Goal: Information Seeking & Learning: Learn about a topic

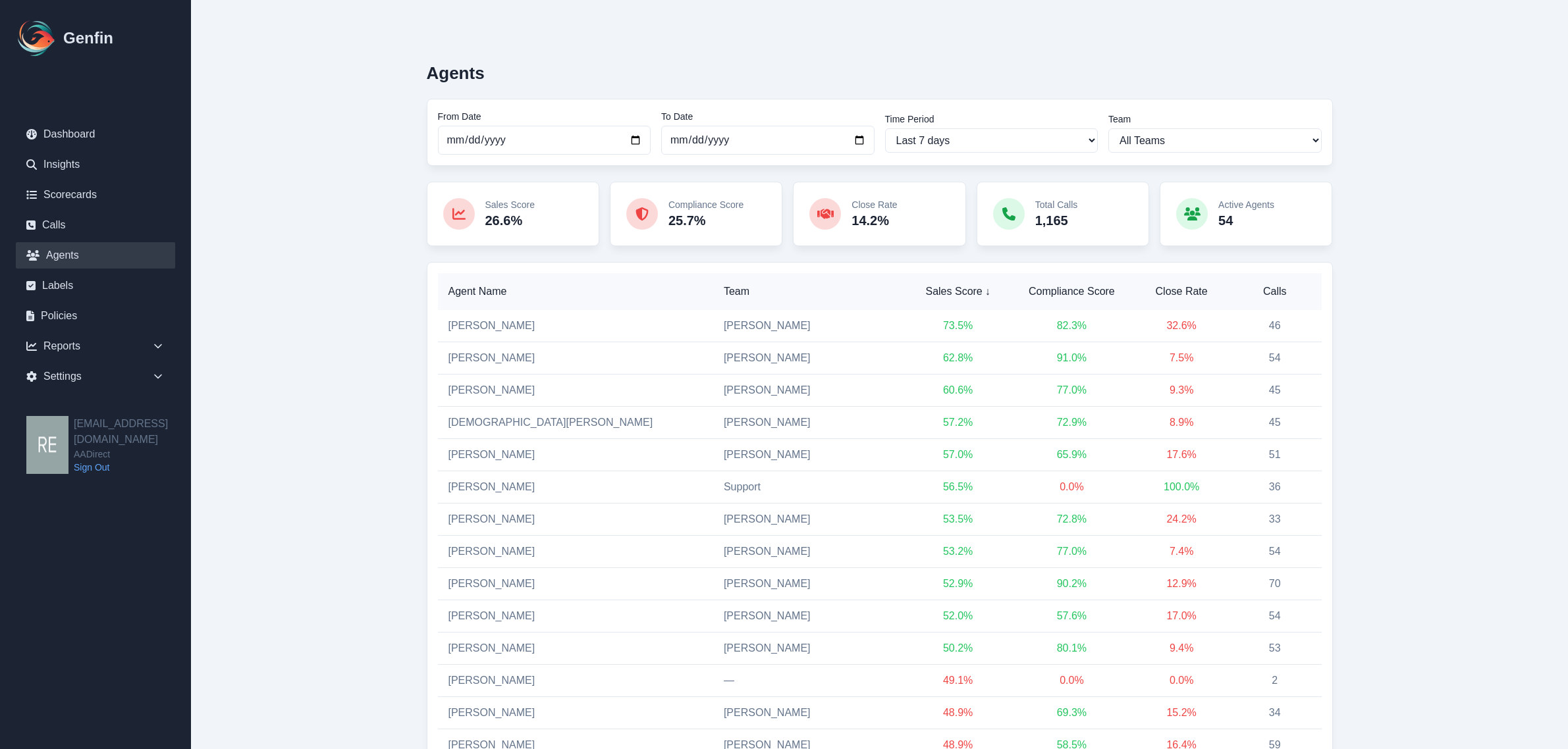
scroll to position [293, 0]
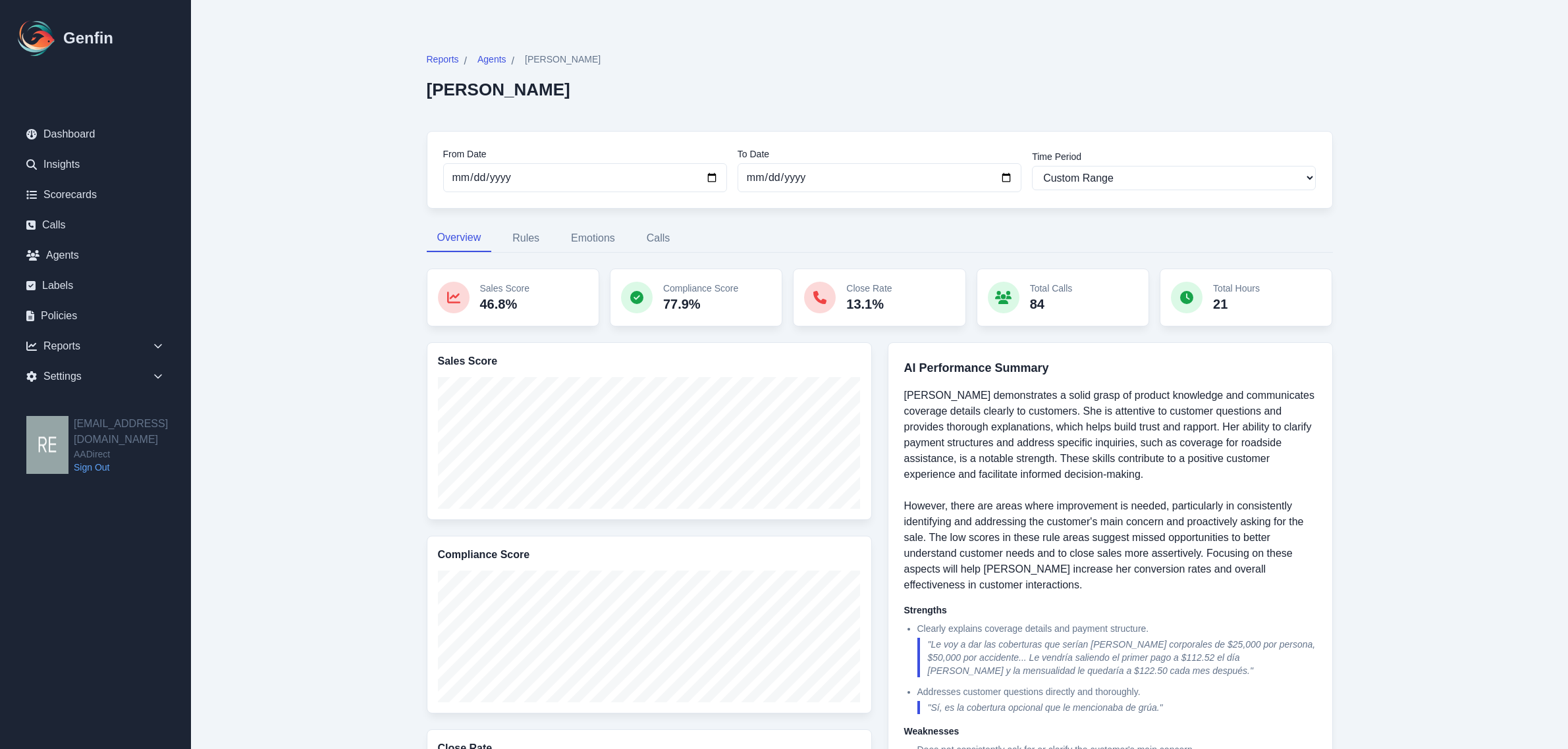
select select "custom"
click at [662, 241] on button "Calls" at bounding box center [658, 238] width 45 height 28
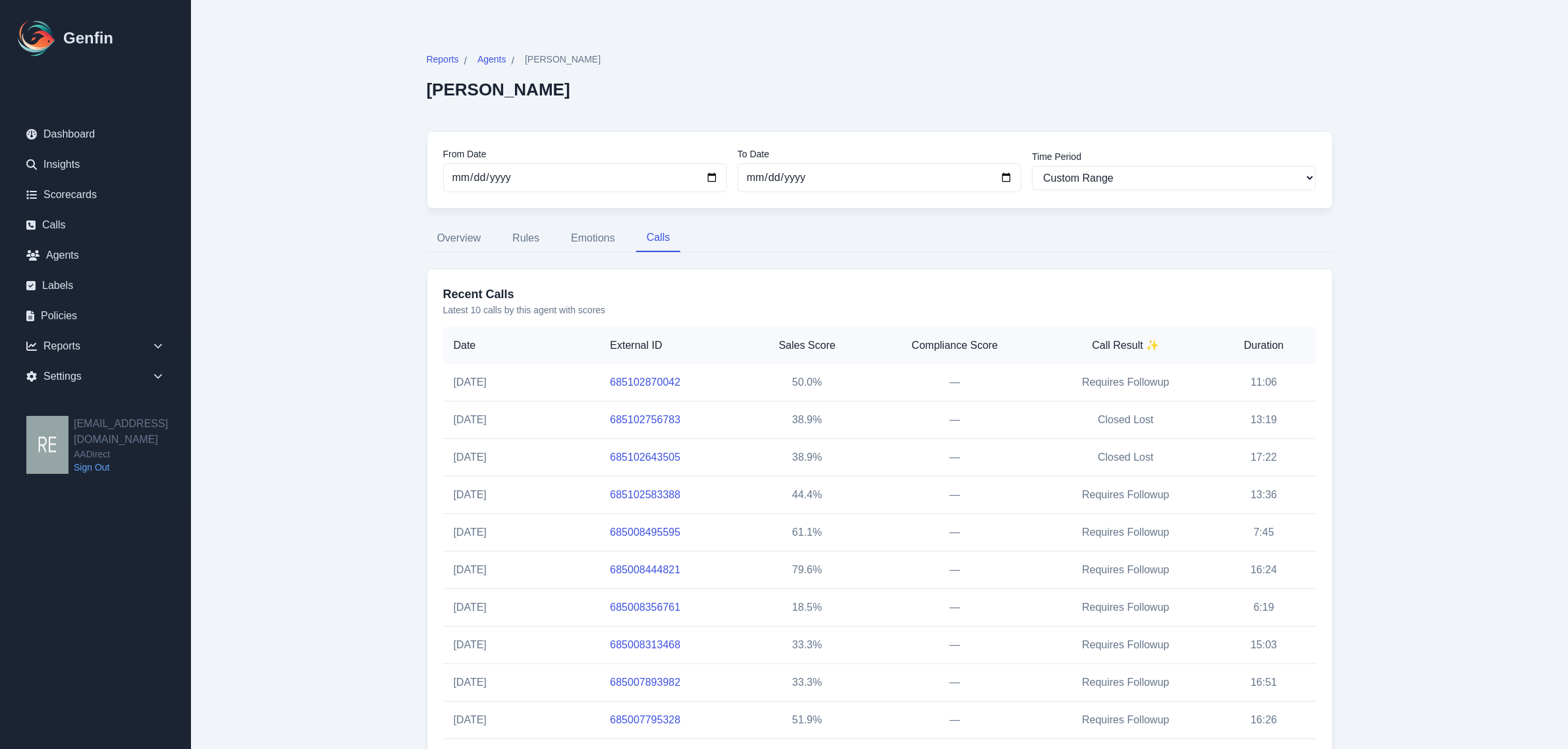
scroll to position [61, 0]
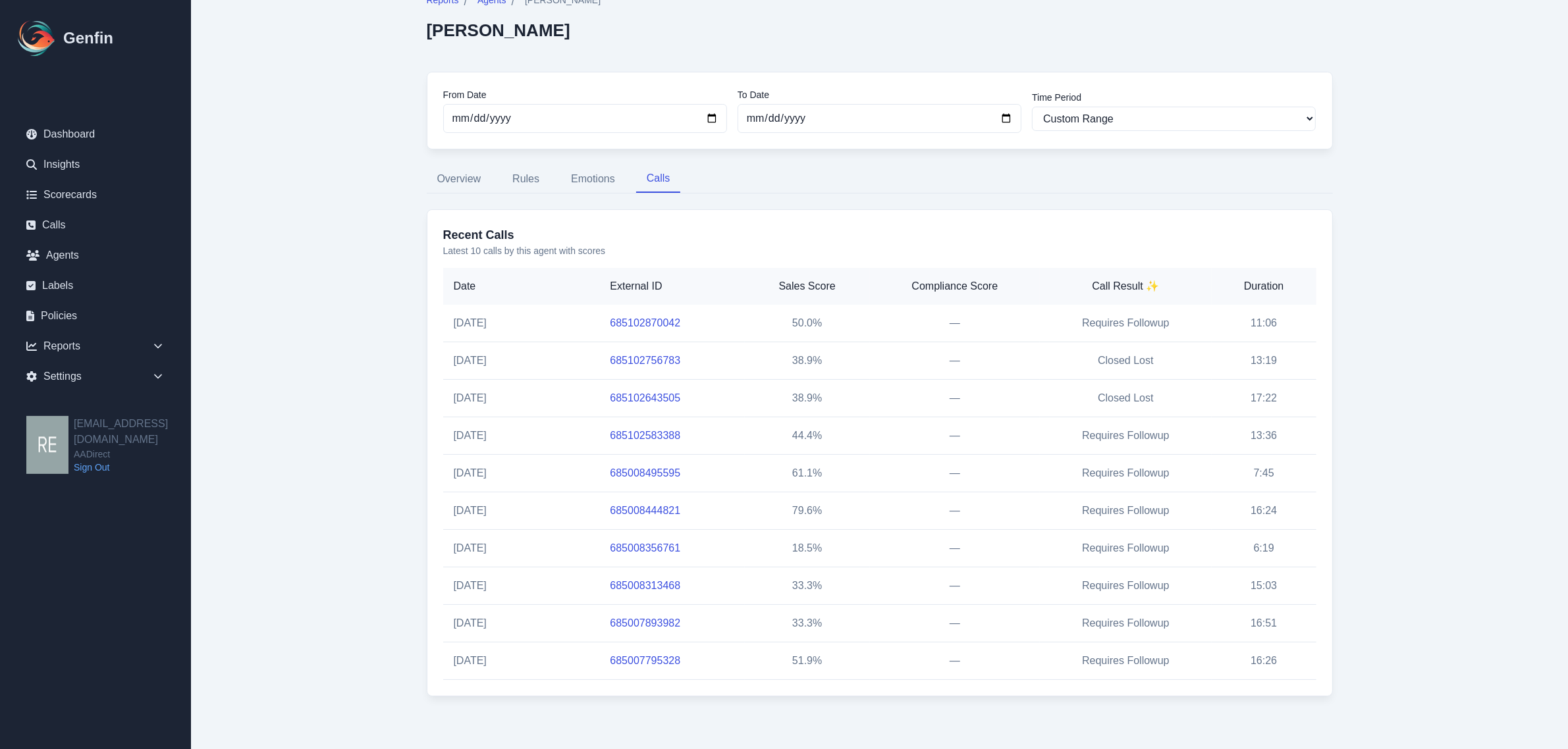
click at [1132, 278] on th "Call Result ✨" at bounding box center [1125, 286] width 172 height 37
click at [51, 215] on link "Calls" at bounding box center [96, 225] width 160 height 26
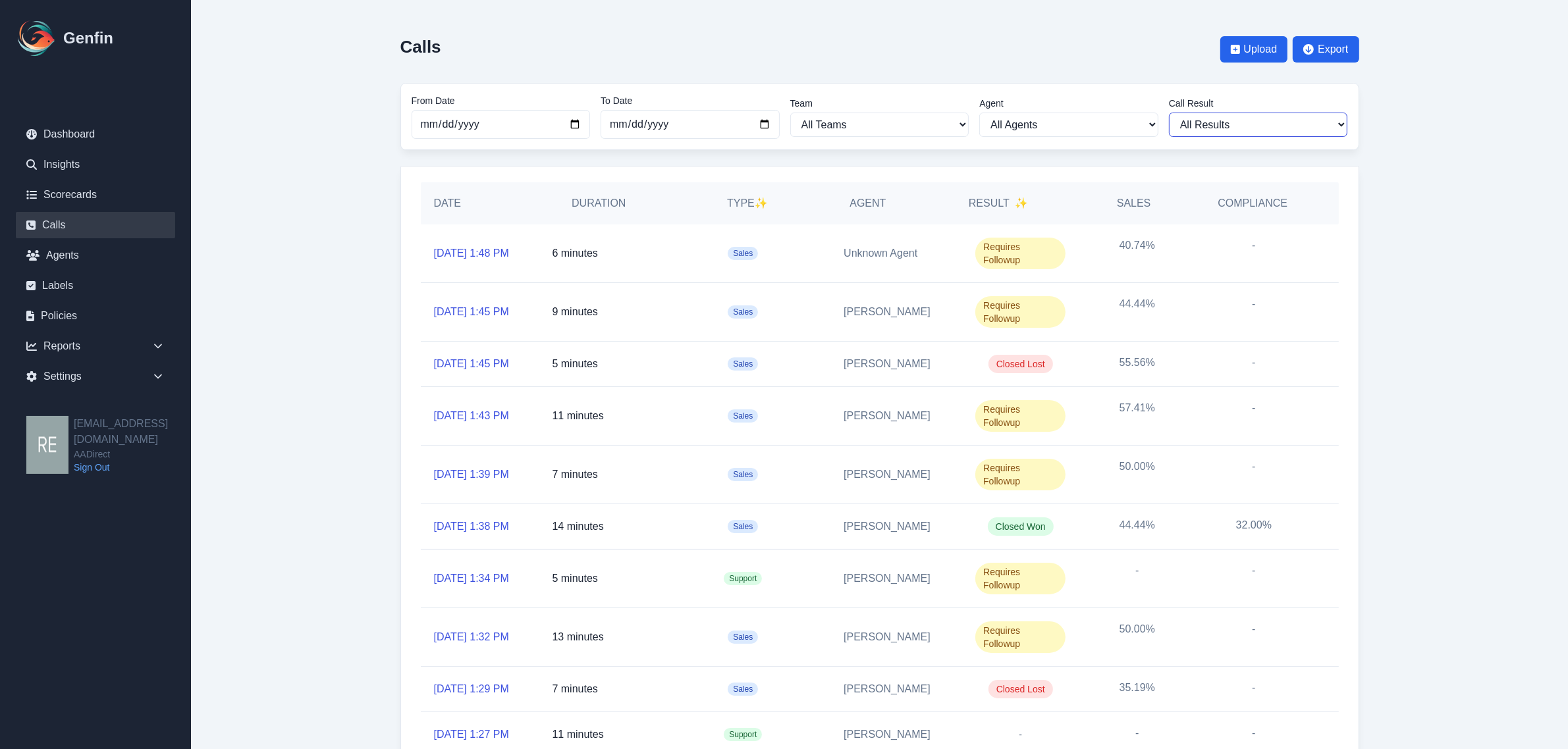
click at [1259, 125] on select "All Results Closed Won Closed Lost Requires Followup" at bounding box center [1258, 124] width 179 height 24
select select "Yes"
click at [1175, 112] on select "All Results Closed Won Closed Lost Requires Followup" at bounding box center [1258, 124] width 179 height 24
select select "Yes"
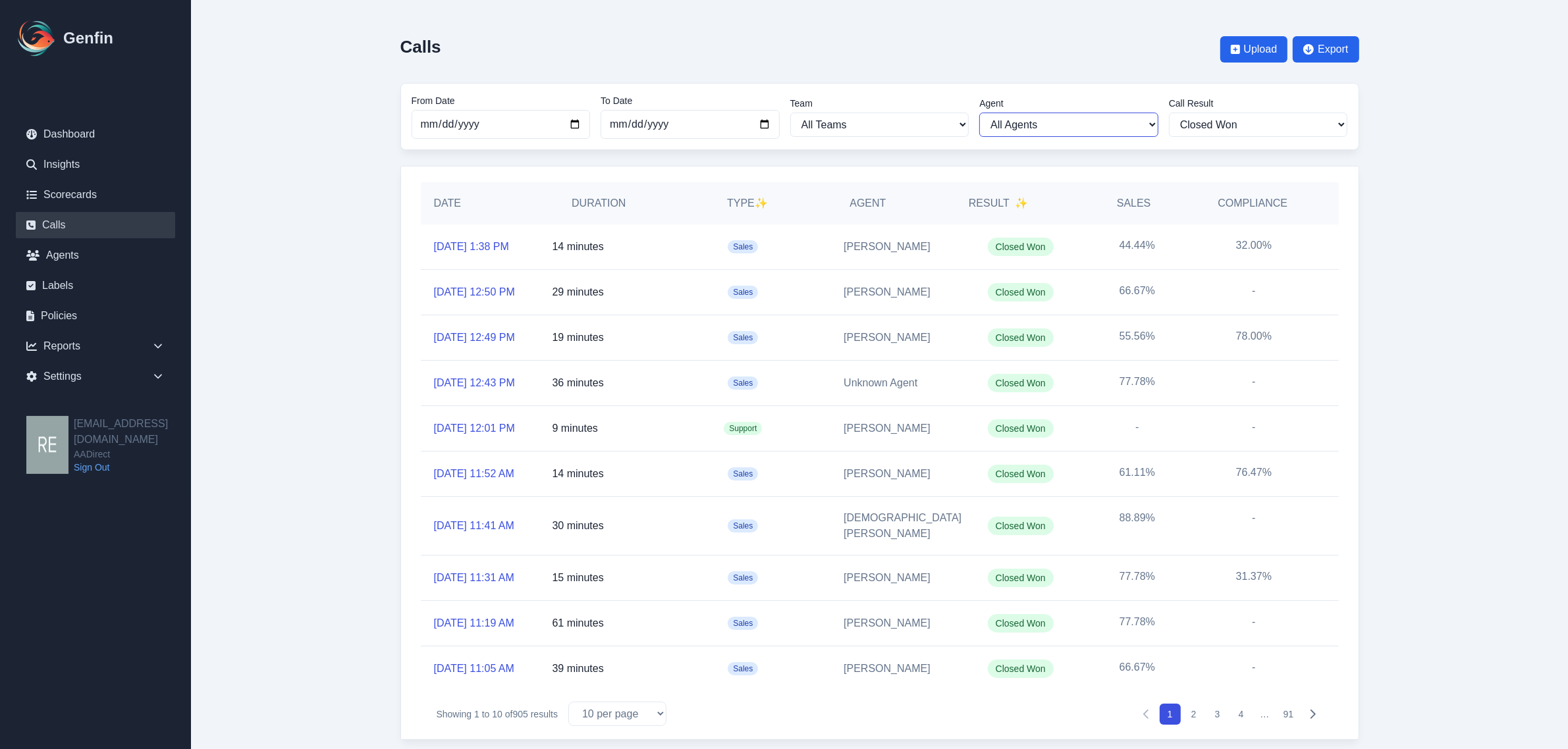
click at [1084, 133] on select "All Agents Aida Garcia Diaz Alexandria Miller Ana Martinez Angela Barnett Annal…" at bounding box center [1068, 124] width 179 height 24
select select "61"
click at [985, 112] on select "All Agents Aida Garcia Diaz Alexandria Miller Ana Martinez Angela Barnett Annal…" at bounding box center [1068, 124] width 179 height 24
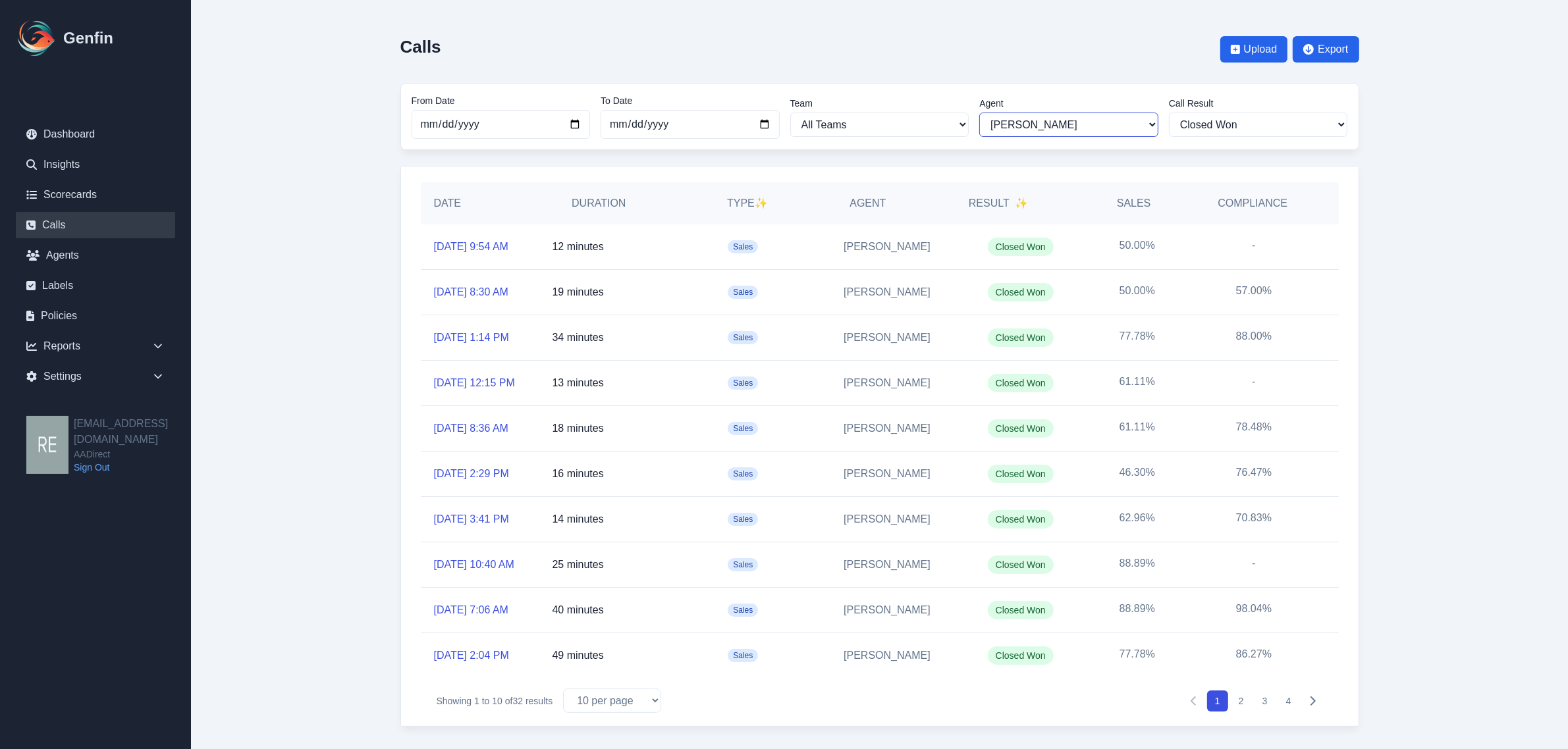
drag, startPoint x: 1141, startPoint y: 119, endPoint x: 1120, endPoint y: 136, distance: 27.0
click at [1141, 119] on select "All Agents Aida Garcia Diaz Alexandria Miller Ana Martinez Angela Barnett Annal…" at bounding box center [1068, 124] width 179 height 24
click at [985, 112] on select "All Agents Aida Garcia Diaz Alexandria Miller Ana Martinez Angela Barnett Annal…" at bounding box center [1068, 124] width 179 height 24
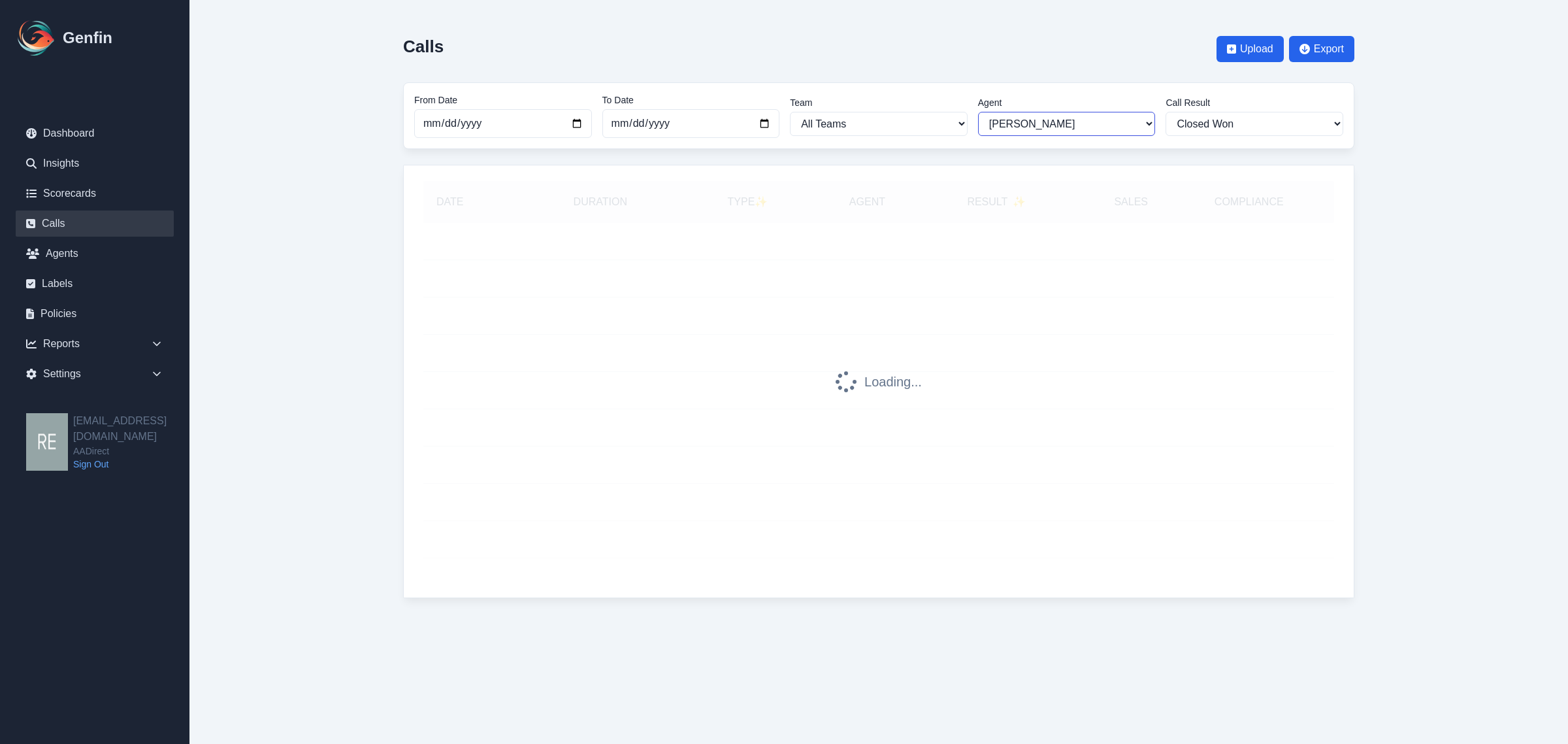
select select "278"
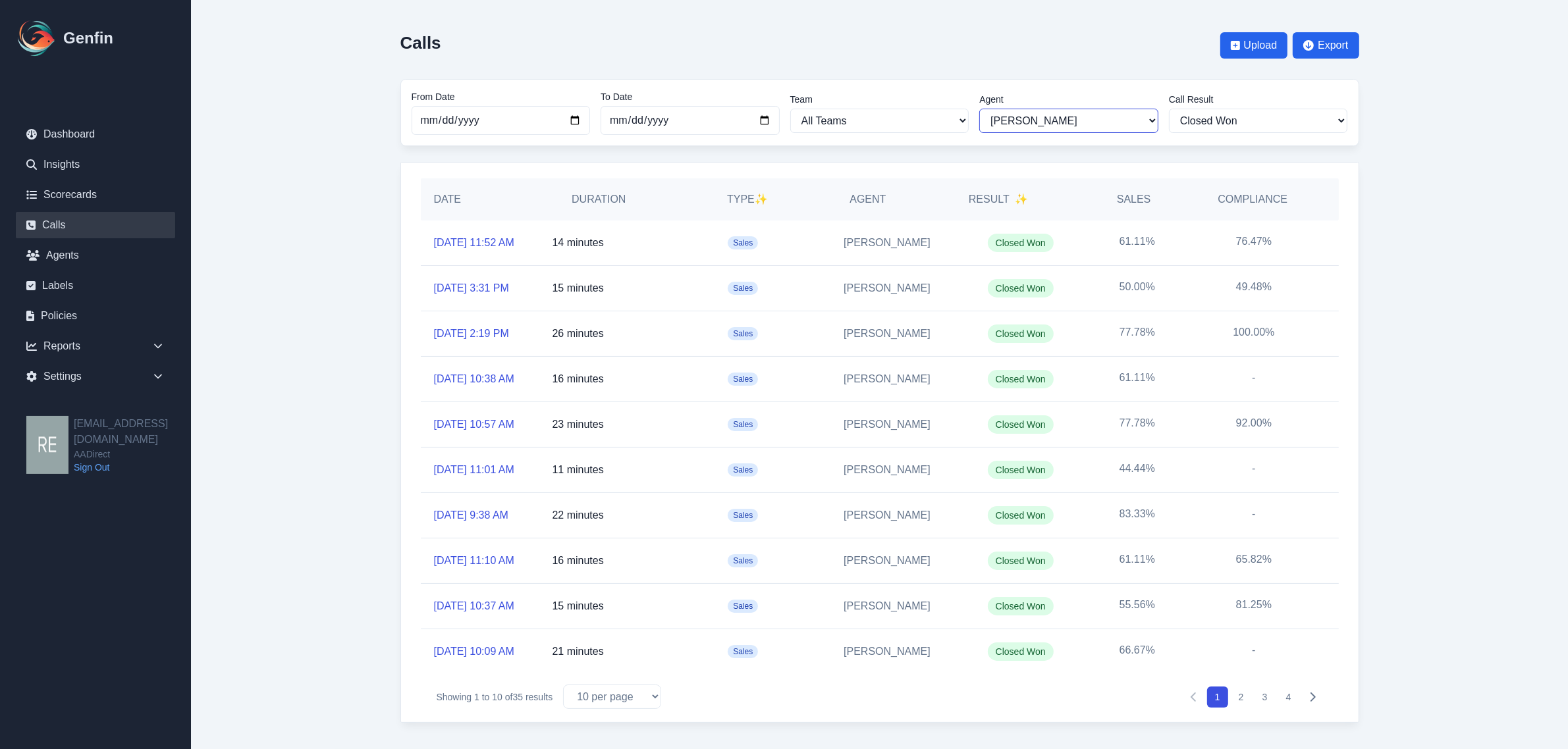
scroll to position [124, 0]
click at [1242, 691] on button "2" at bounding box center [1241, 697] width 21 height 21
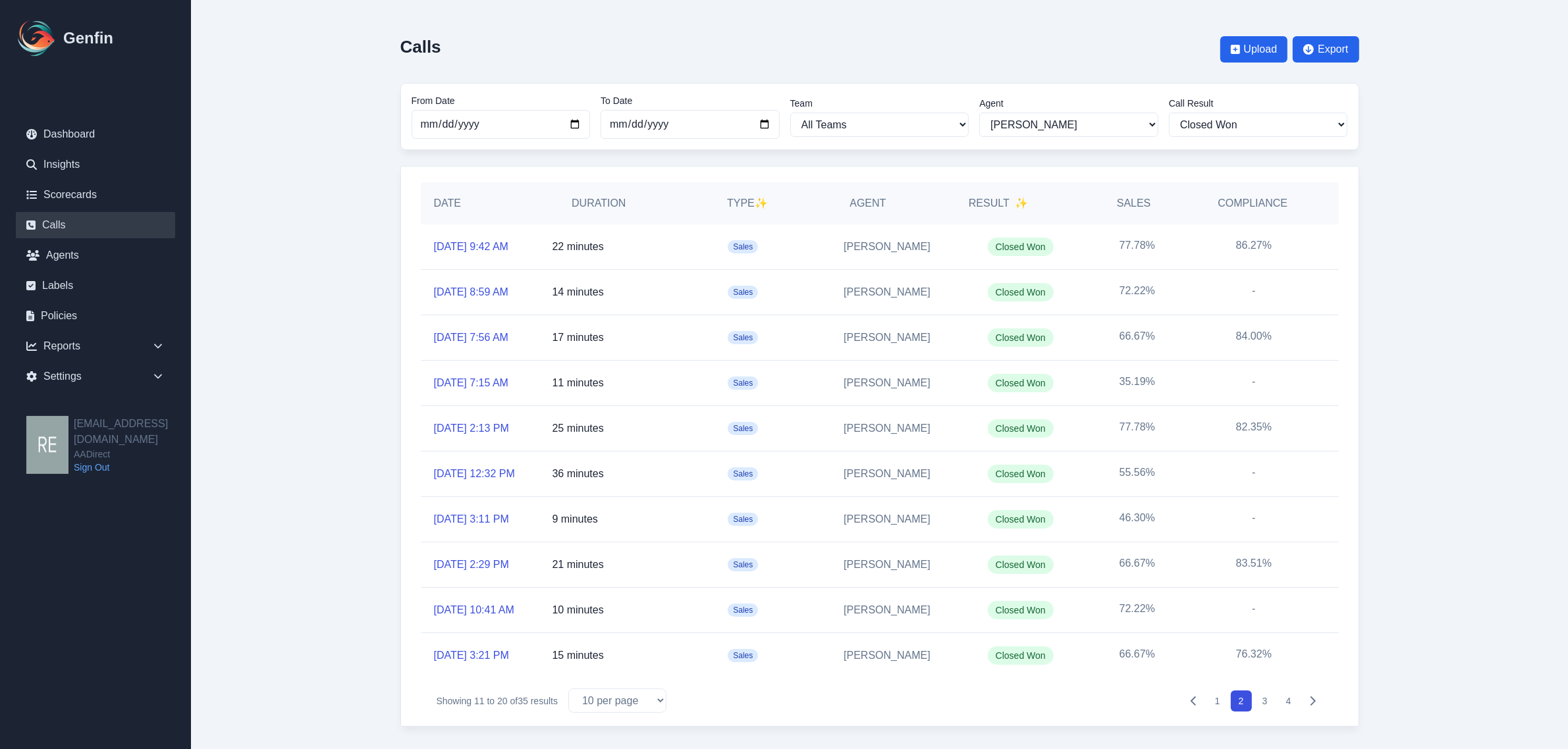
click at [1222, 711] on button "1" at bounding box center [1217, 701] width 21 height 21
drag, startPoint x: 1228, startPoint y: 359, endPoint x: 1291, endPoint y: 361, distance: 63.0
click at [1291, 360] on div "100.00%" at bounding box center [1253, 337] width 116 height 45
click at [1229, 360] on div "100.00%" at bounding box center [1253, 337] width 116 height 45
click at [1233, 359] on div "100.00%" at bounding box center [1253, 337] width 116 height 45
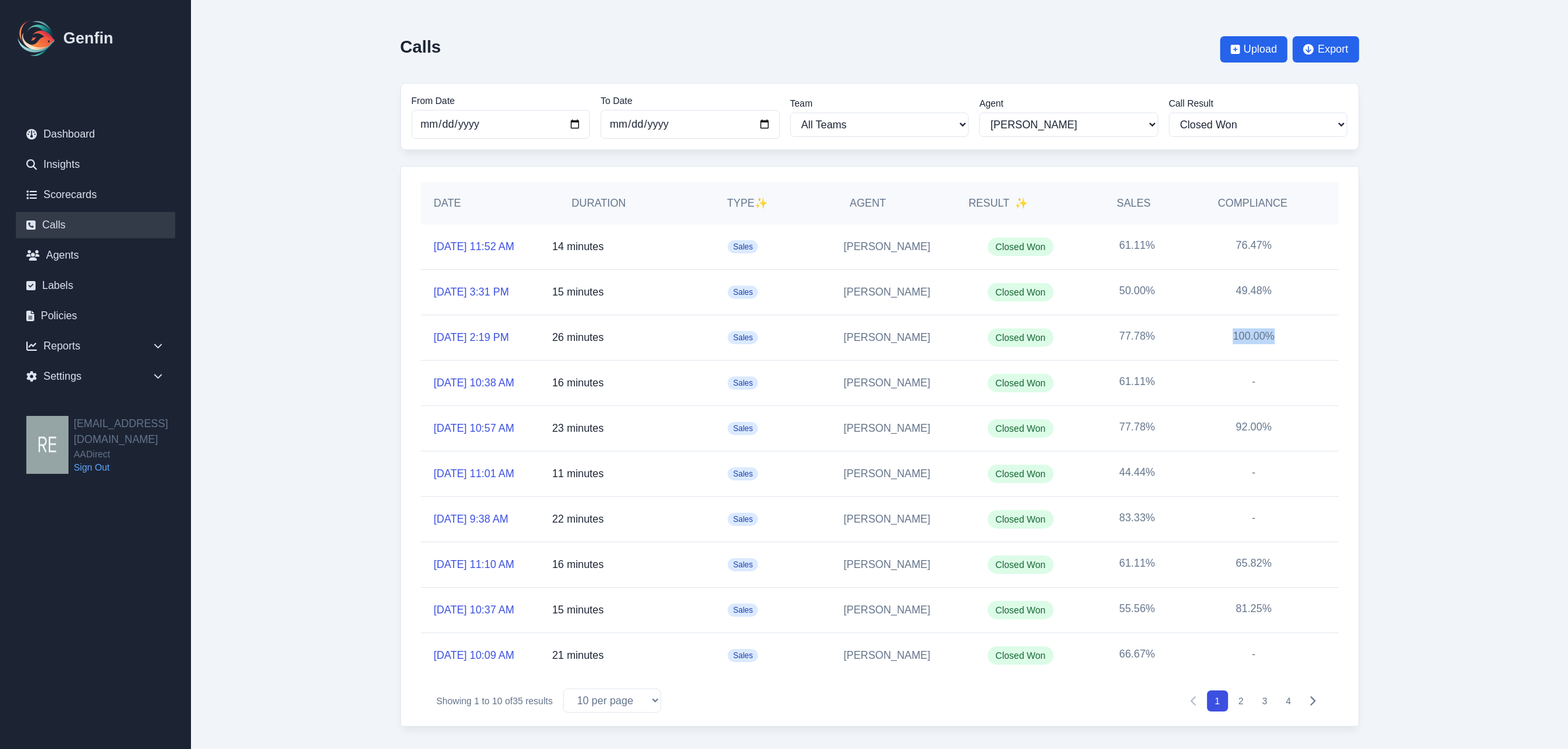
click at [1279, 360] on div "100.00%" at bounding box center [1253, 337] width 116 height 45
drag, startPoint x: 1222, startPoint y: 363, endPoint x: 1265, endPoint y: 363, distance: 43.0
click at [1265, 360] on div "100.00%" at bounding box center [1253, 337] width 116 height 45
click at [1364, 376] on div "Calls Upload Export From Date 2025-09-01 To Date 2025-10-14 Team All Teams Hugo…" at bounding box center [879, 376] width 1012 height 752
click at [1338, 43] on span "Export" at bounding box center [1332, 49] width 30 height 16
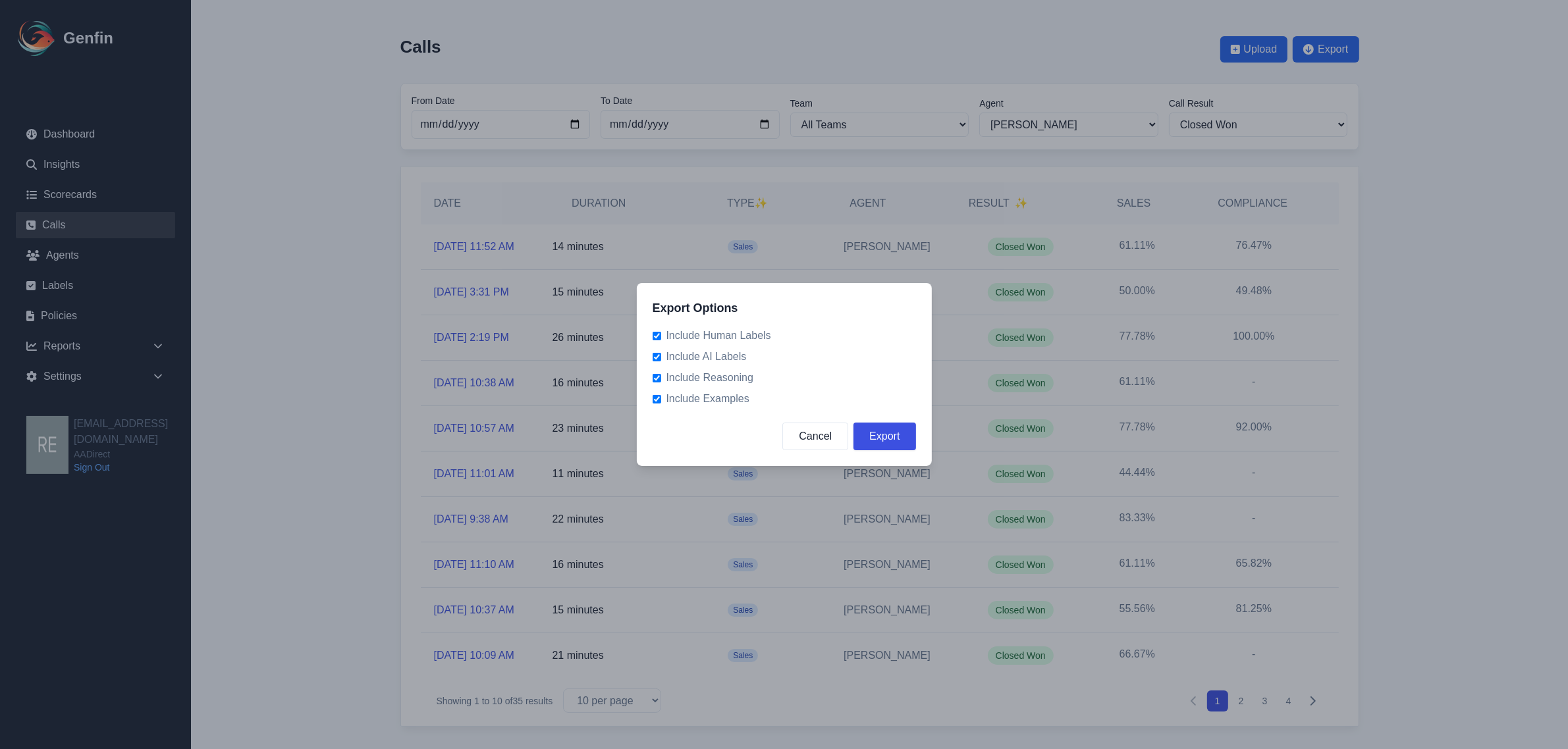
click at [890, 433] on button "Export" at bounding box center [884, 436] width 62 height 28
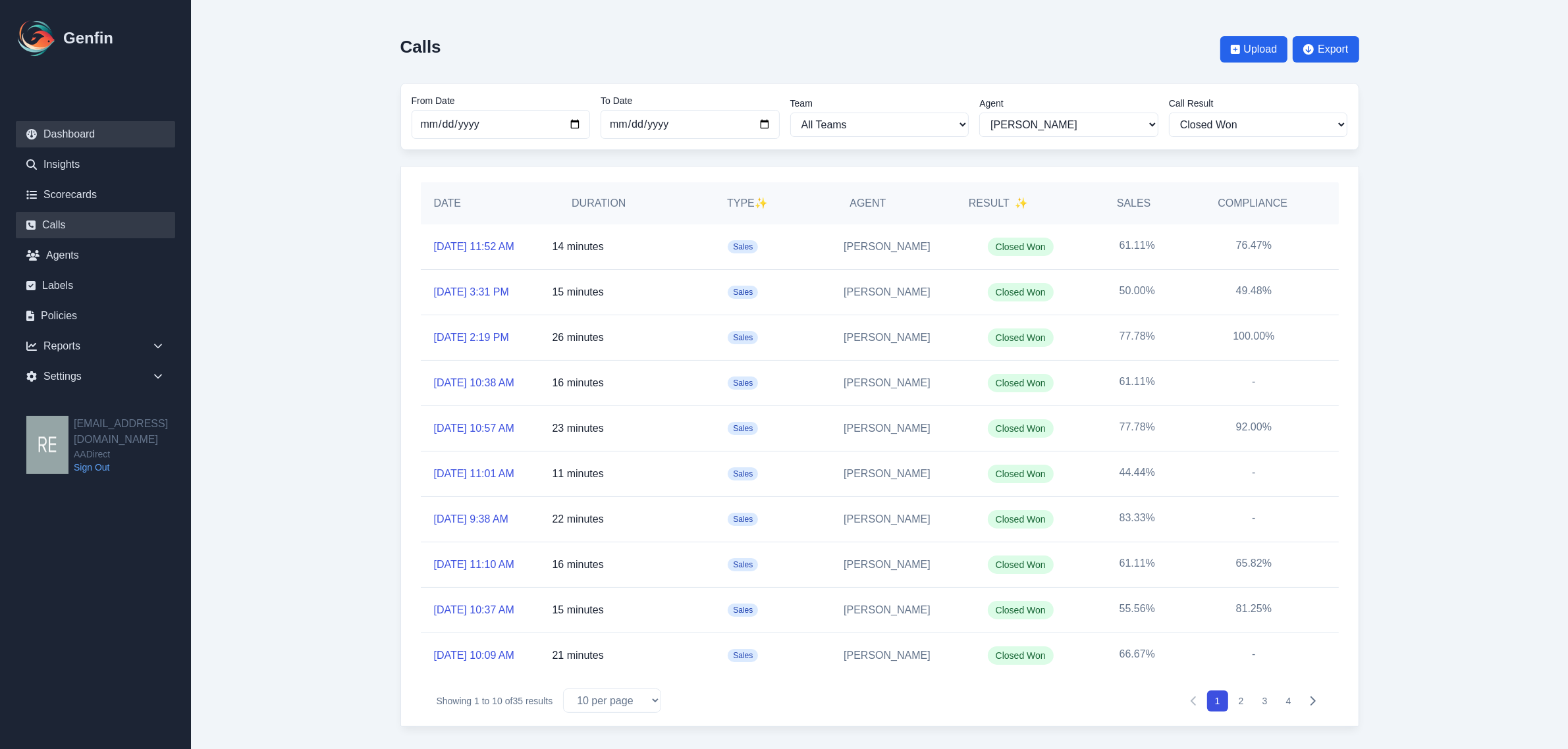
click at [89, 137] on link "Dashboard" at bounding box center [96, 134] width 160 height 26
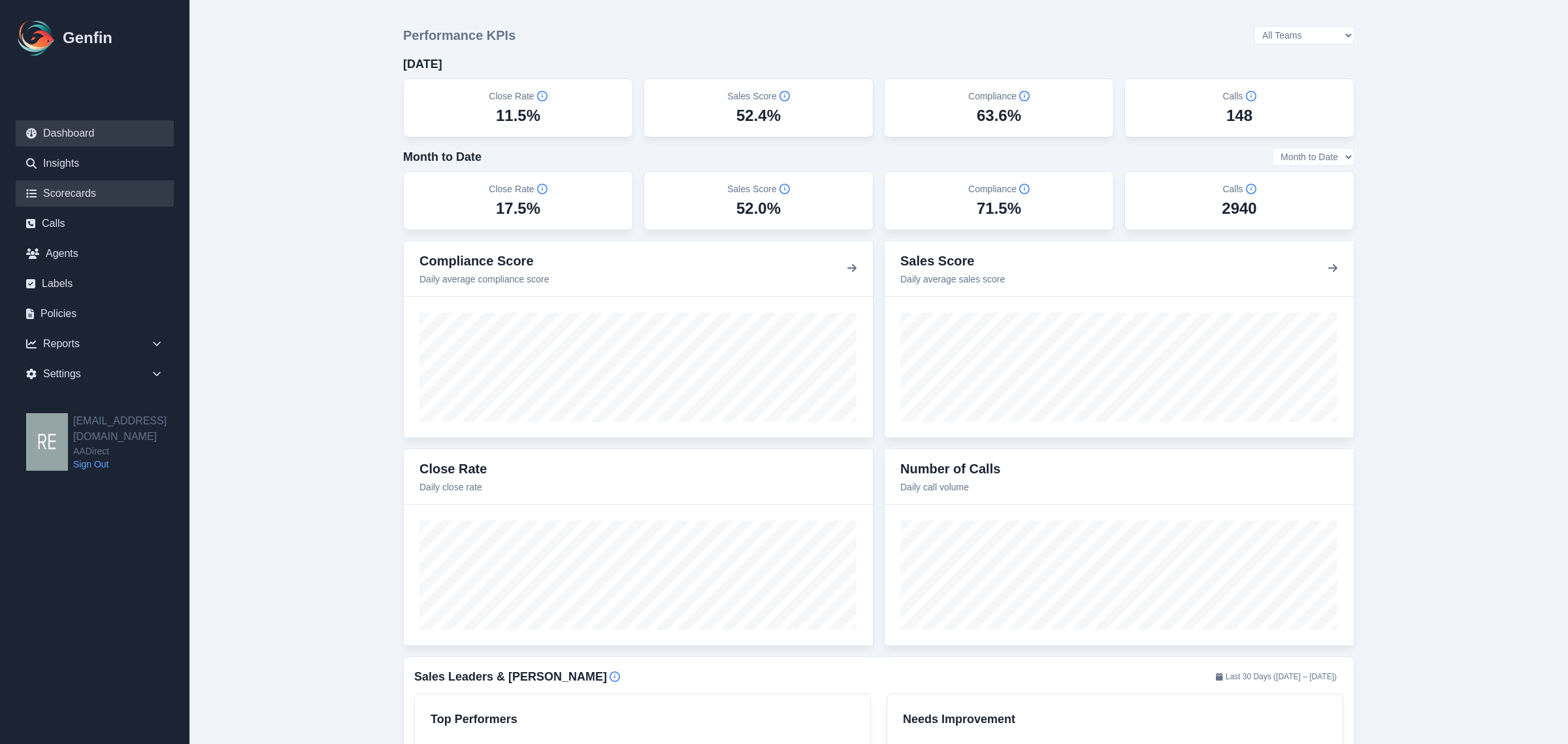
click at [76, 188] on link "Scorecards" at bounding box center [95, 194] width 158 height 26
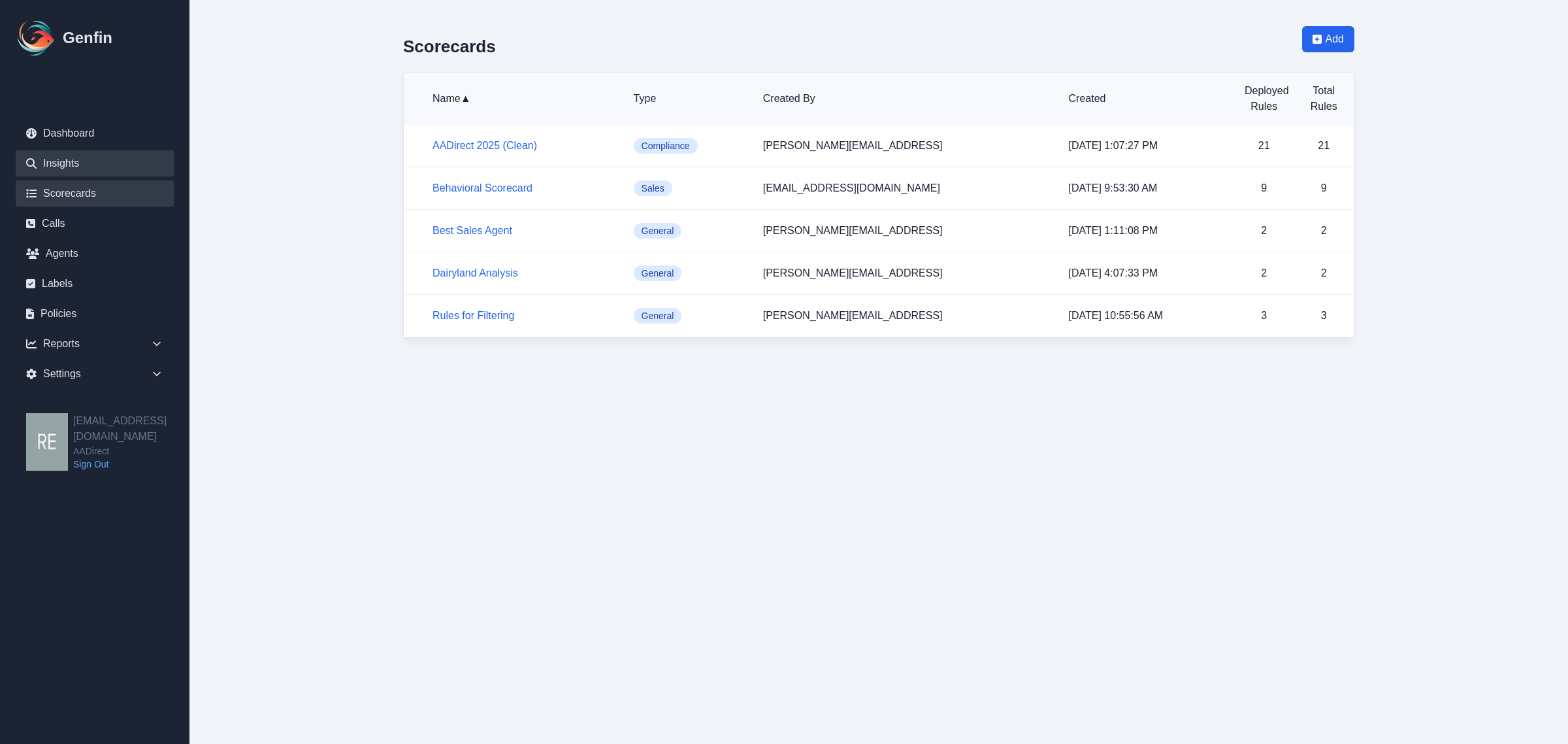
click at [63, 164] on link "Insights" at bounding box center [95, 163] width 158 height 26
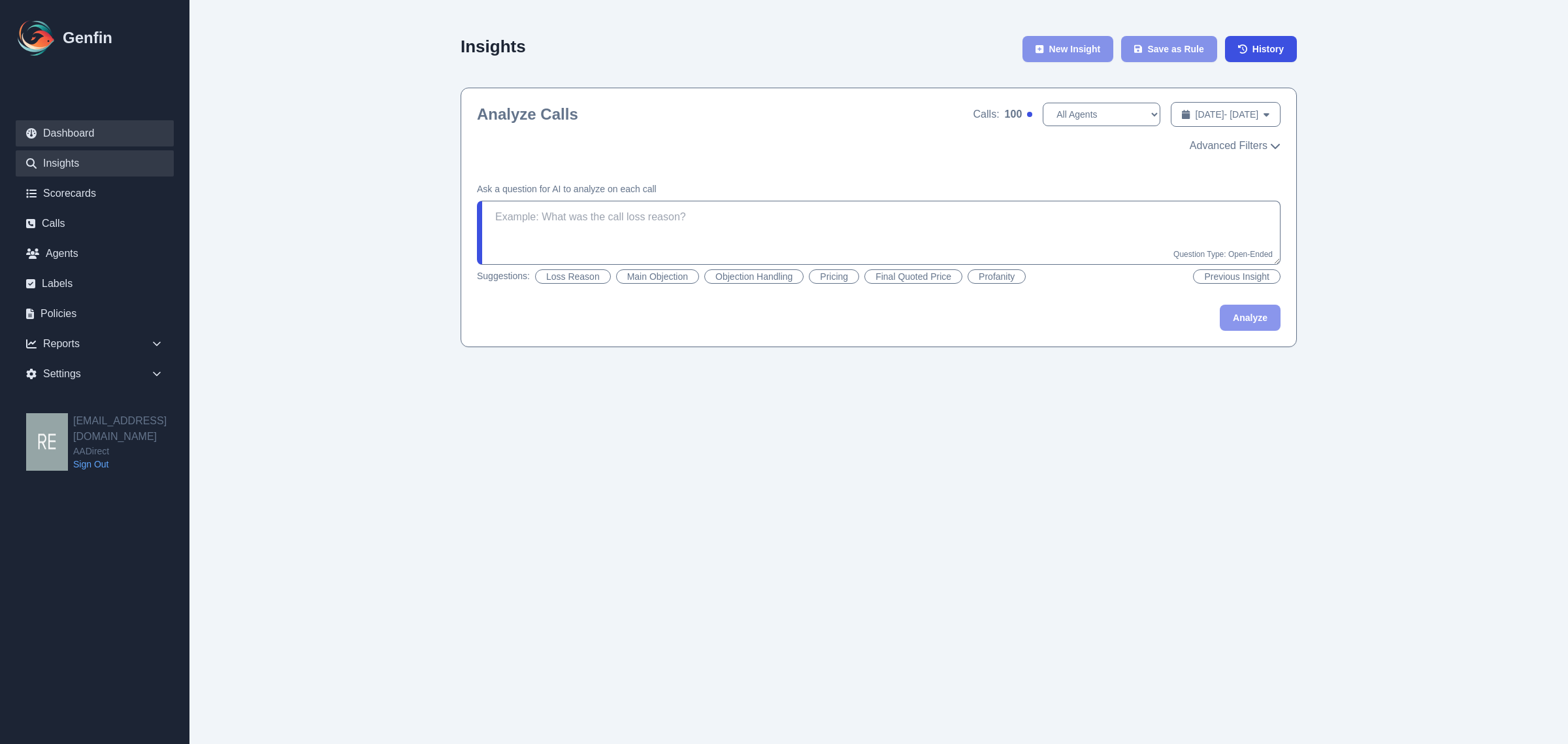
click at [64, 137] on link "Dashboard" at bounding box center [95, 134] width 158 height 26
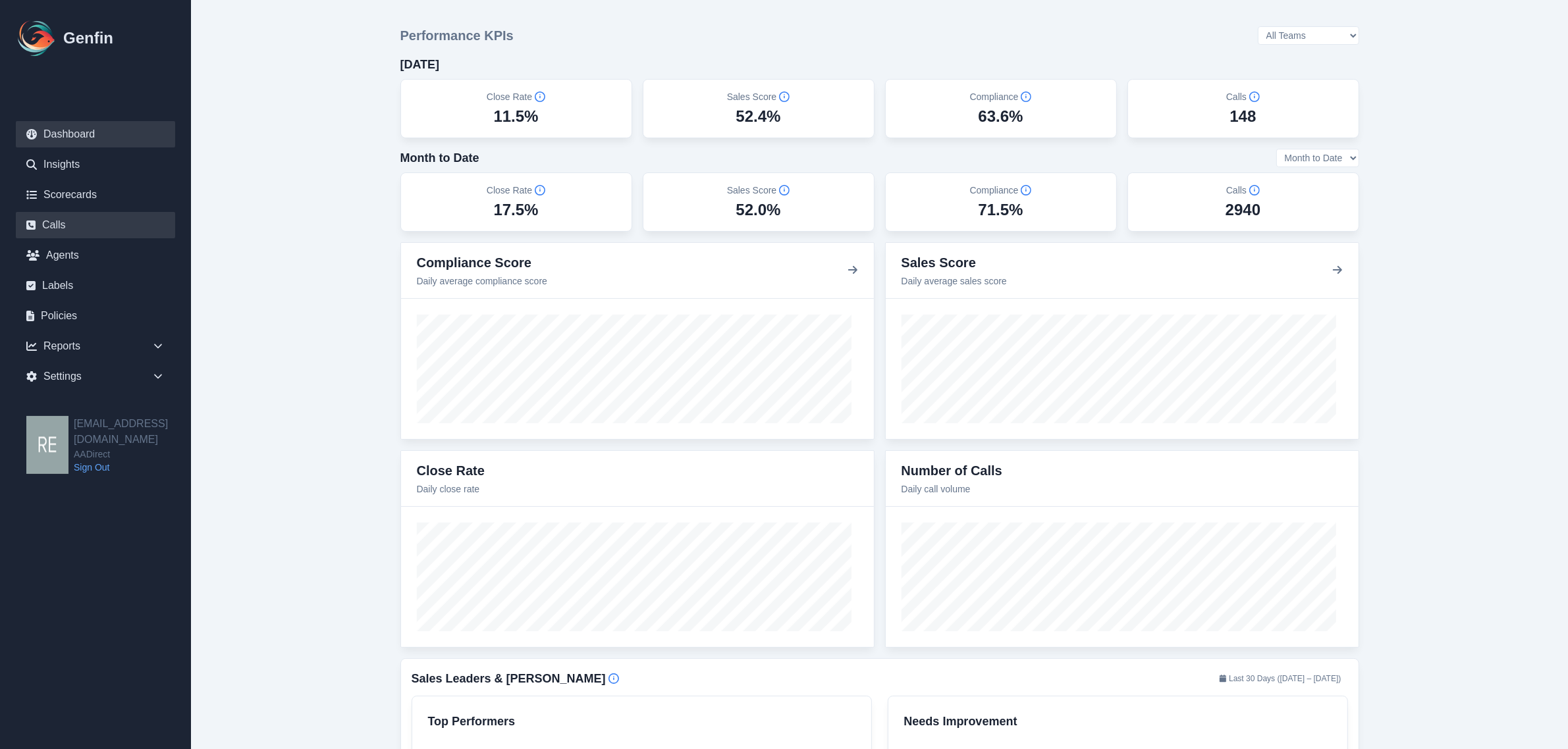
click at [63, 225] on link "Calls" at bounding box center [96, 225] width 160 height 26
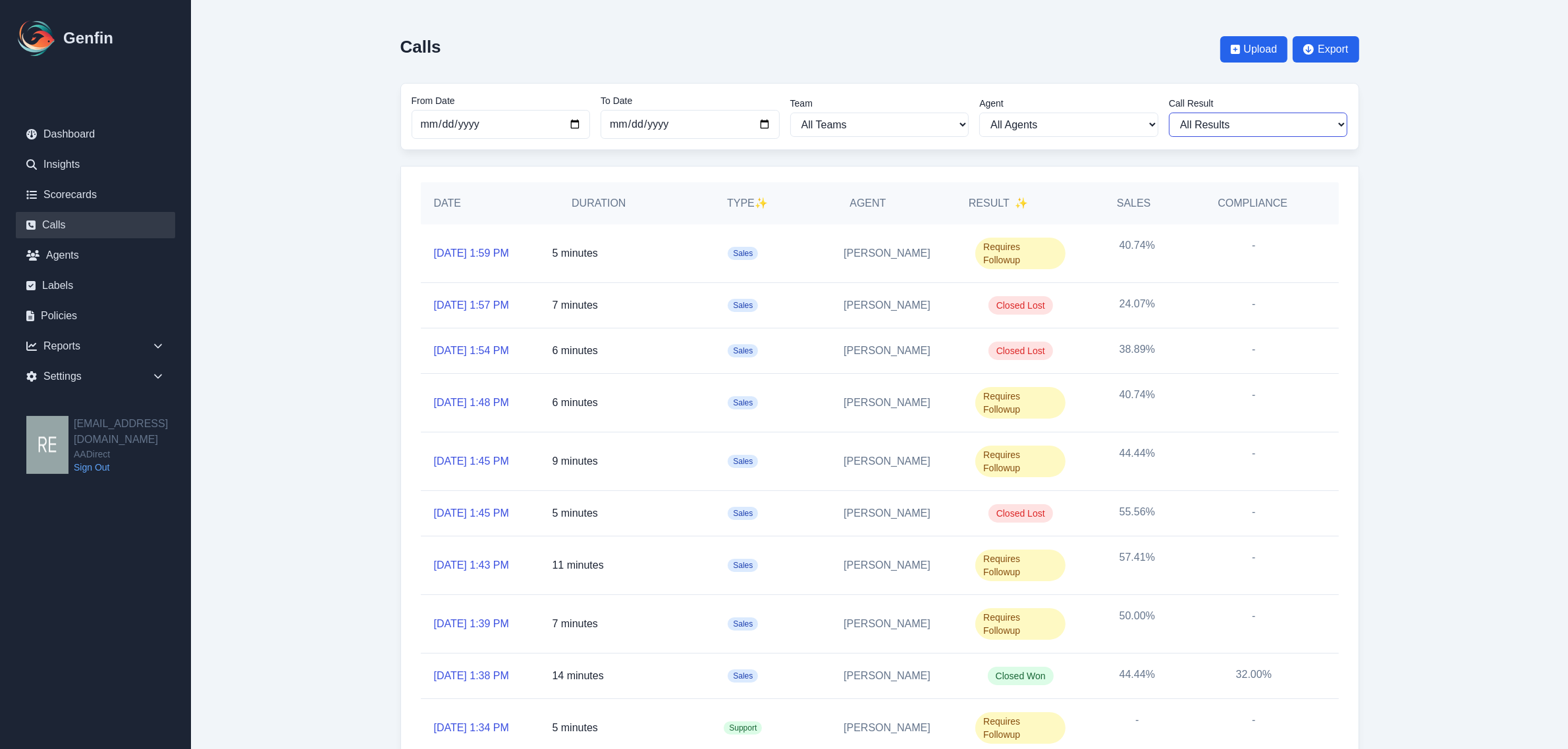
click at [1242, 126] on select "All Results Closed Won Closed Lost Requires Followup" at bounding box center [1258, 124] width 179 height 24
select select "Yes"
click at [1175, 112] on select "All Results Closed Won Closed Lost Requires Followup" at bounding box center [1258, 124] width 179 height 24
select select "Yes"
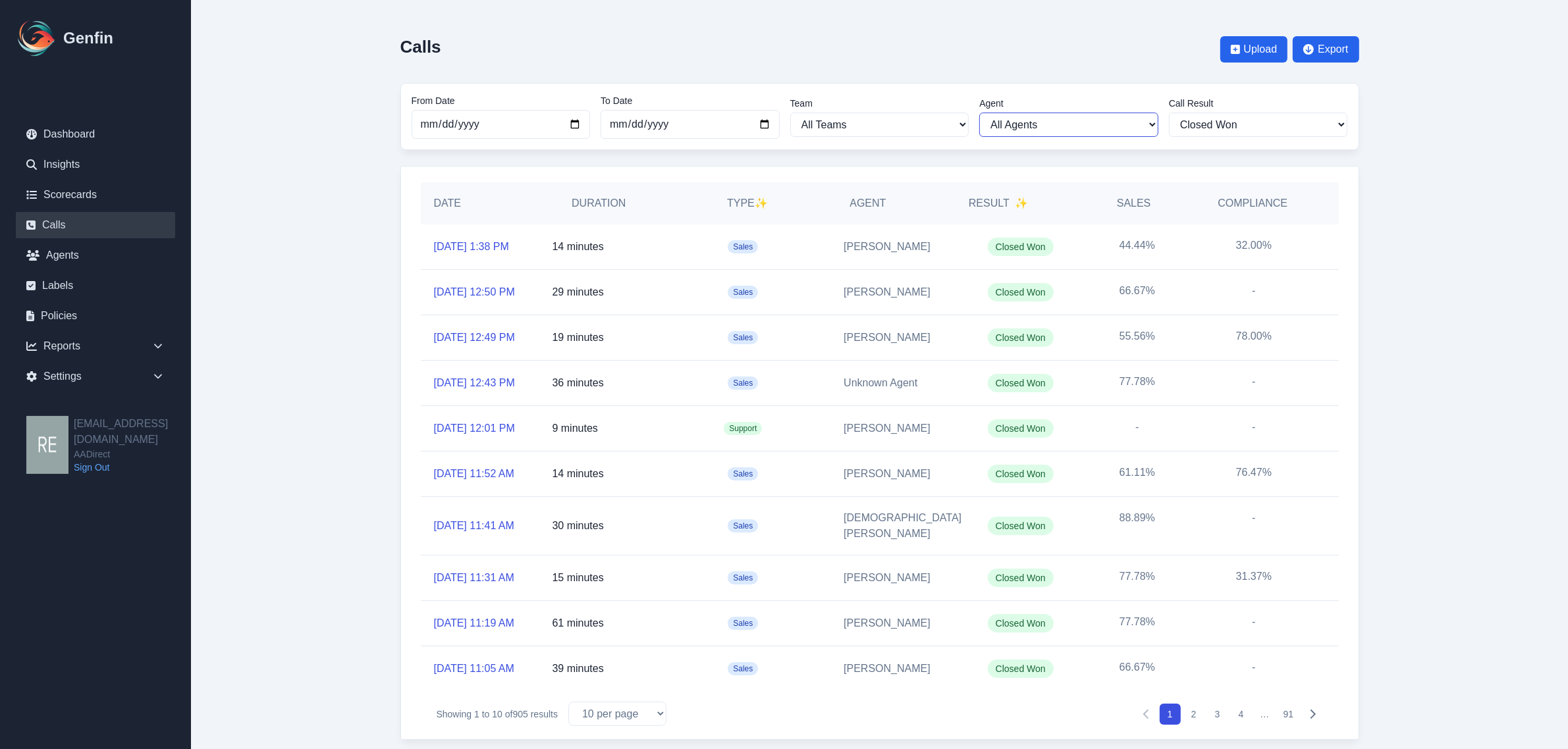
click at [1122, 128] on select "All Agents Aida Garcia Diaz Alexandria Miller Ana Martinez Angela Barnett Annal…" at bounding box center [1068, 124] width 179 height 24
select select "61"
click at [985, 112] on select "All Agents Aida Garcia Diaz Alexandria Miller Ana Martinez Angela Barnett Annal…" at bounding box center [1068, 124] width 179 height 24
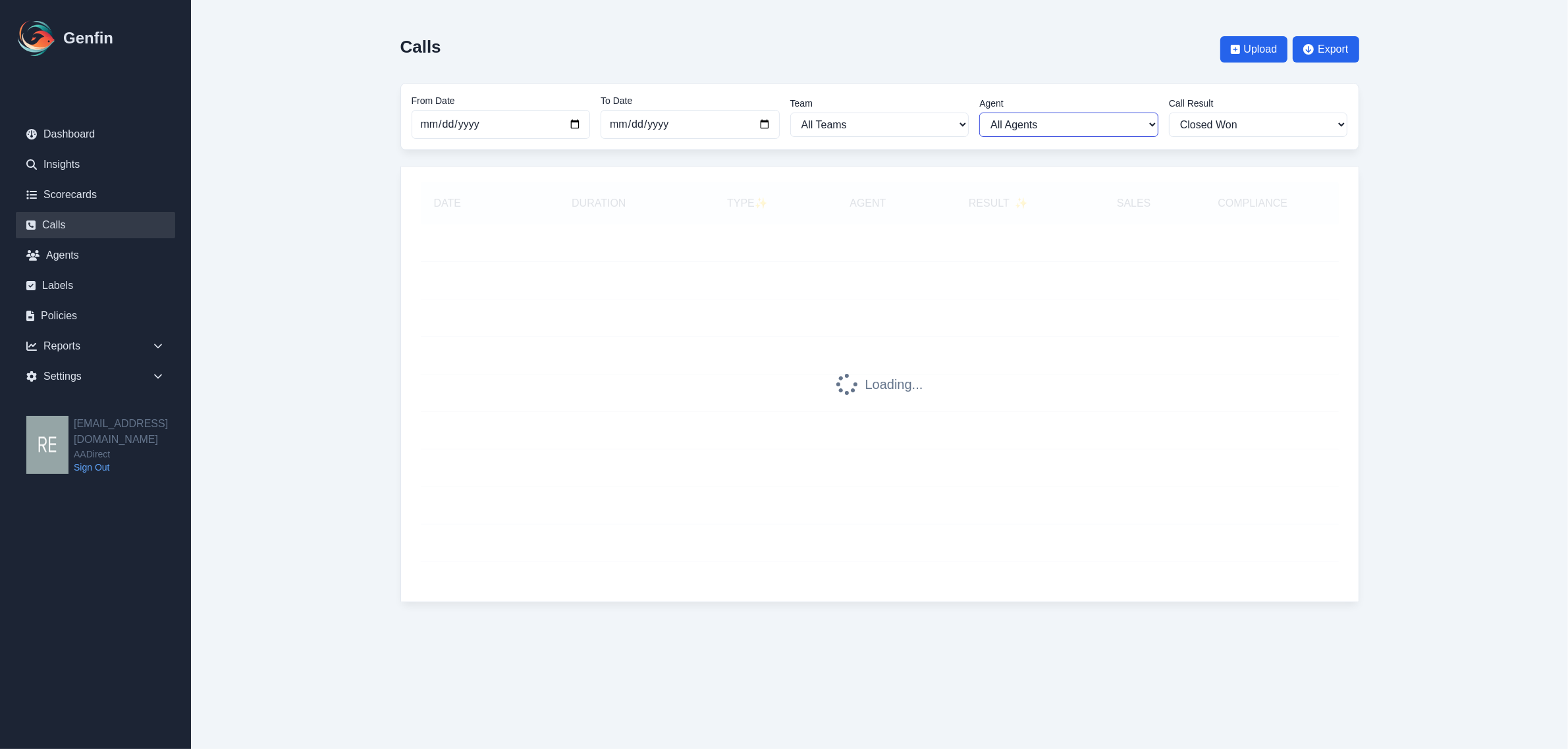
select select "61"
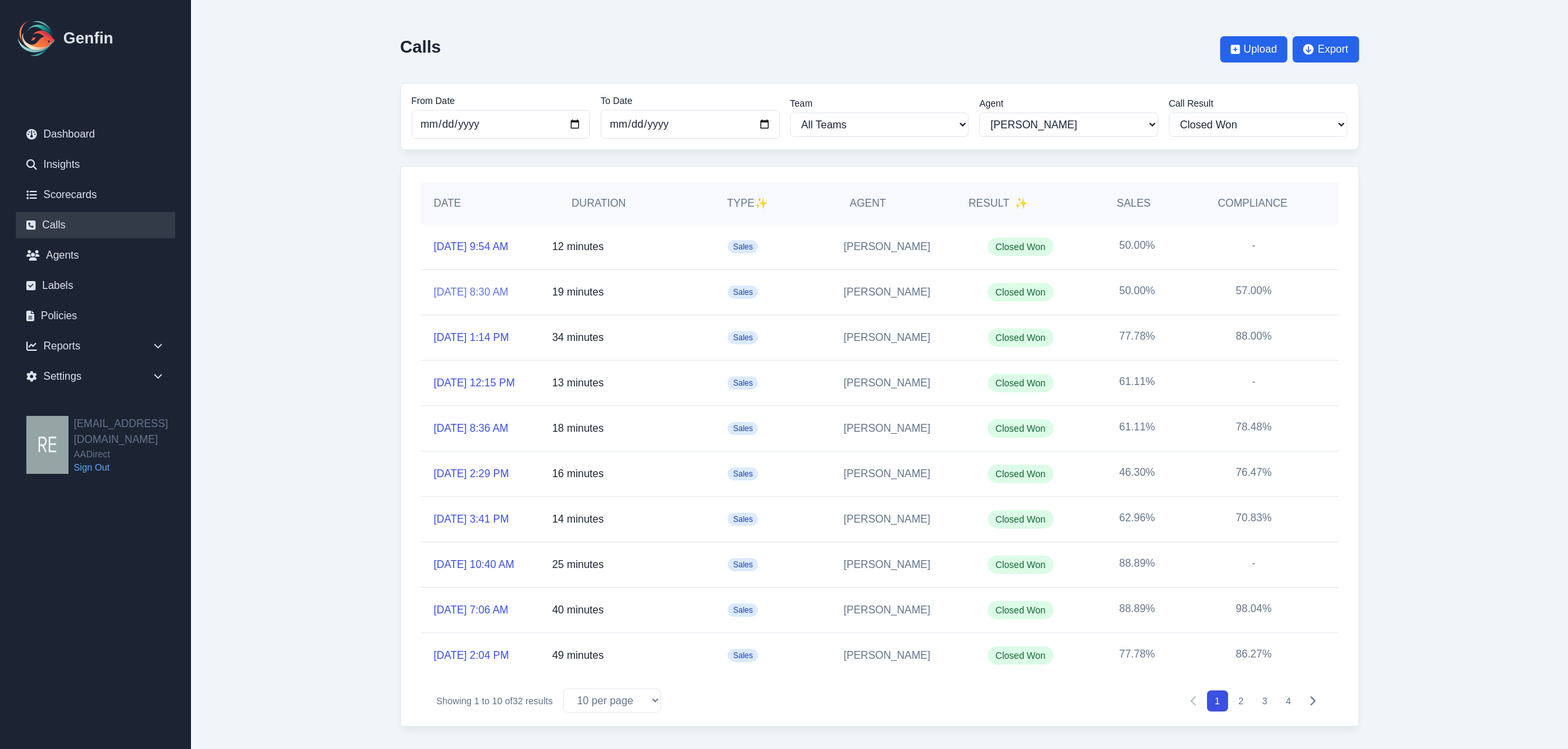
click at [479, 300] on link "10/13/2025, 8:30 AM" at bounding box center [471, 292] width 75 height 16
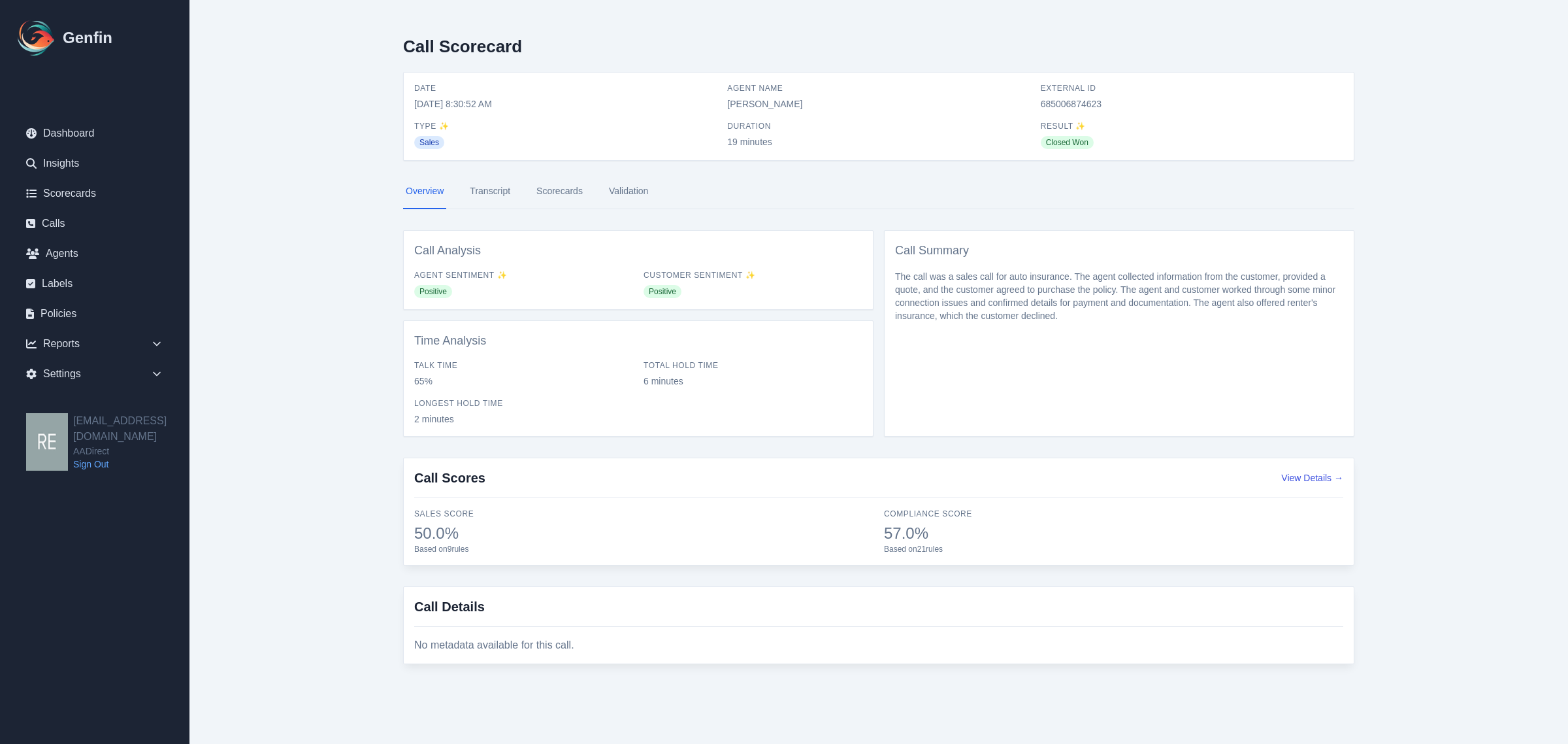
click at [573, 192] on link "Scorecards" at bounding box center [560, 191] width 52 height 35
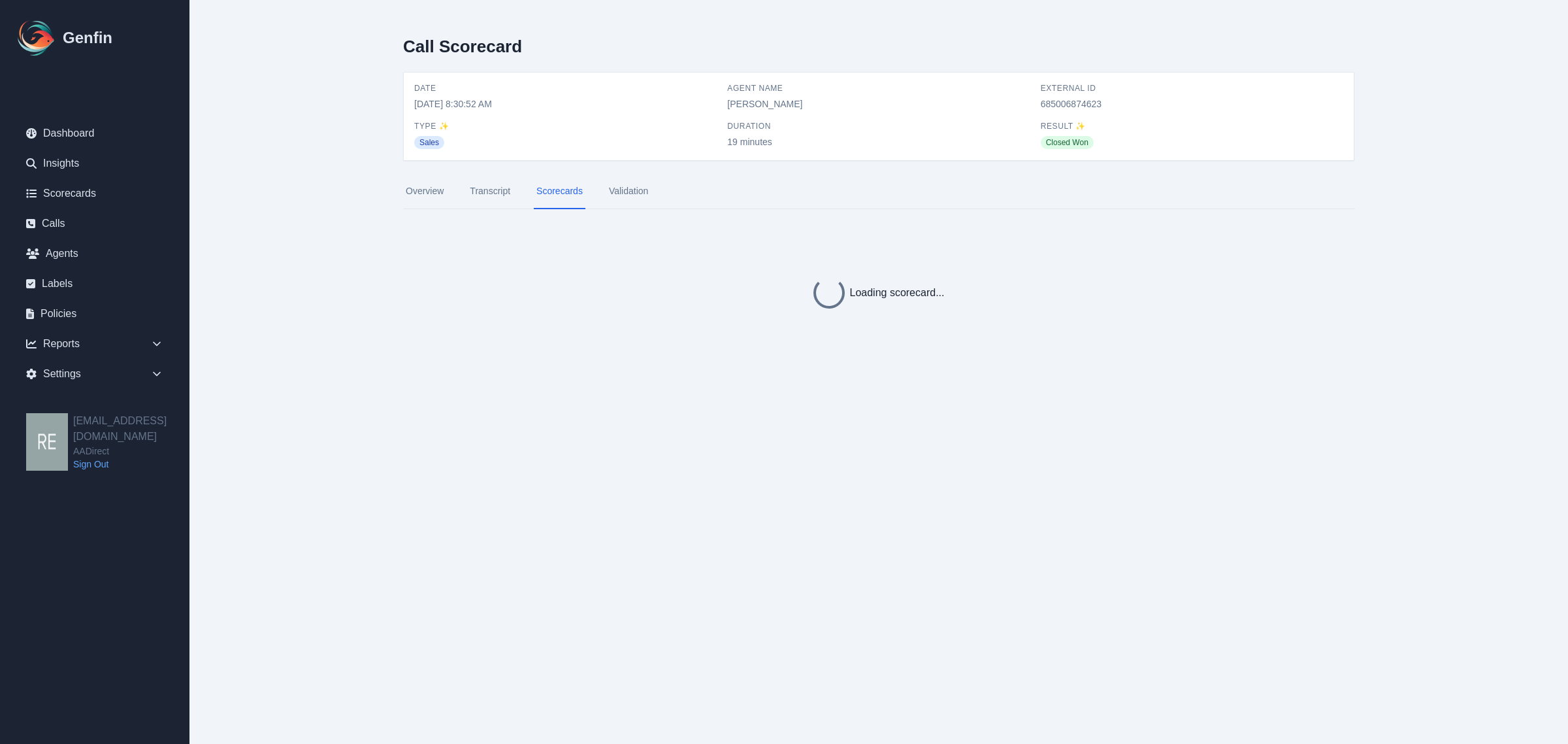
click at [486, 185] on link "Transcript" at bounding box center [490, 191] width 46 height 35
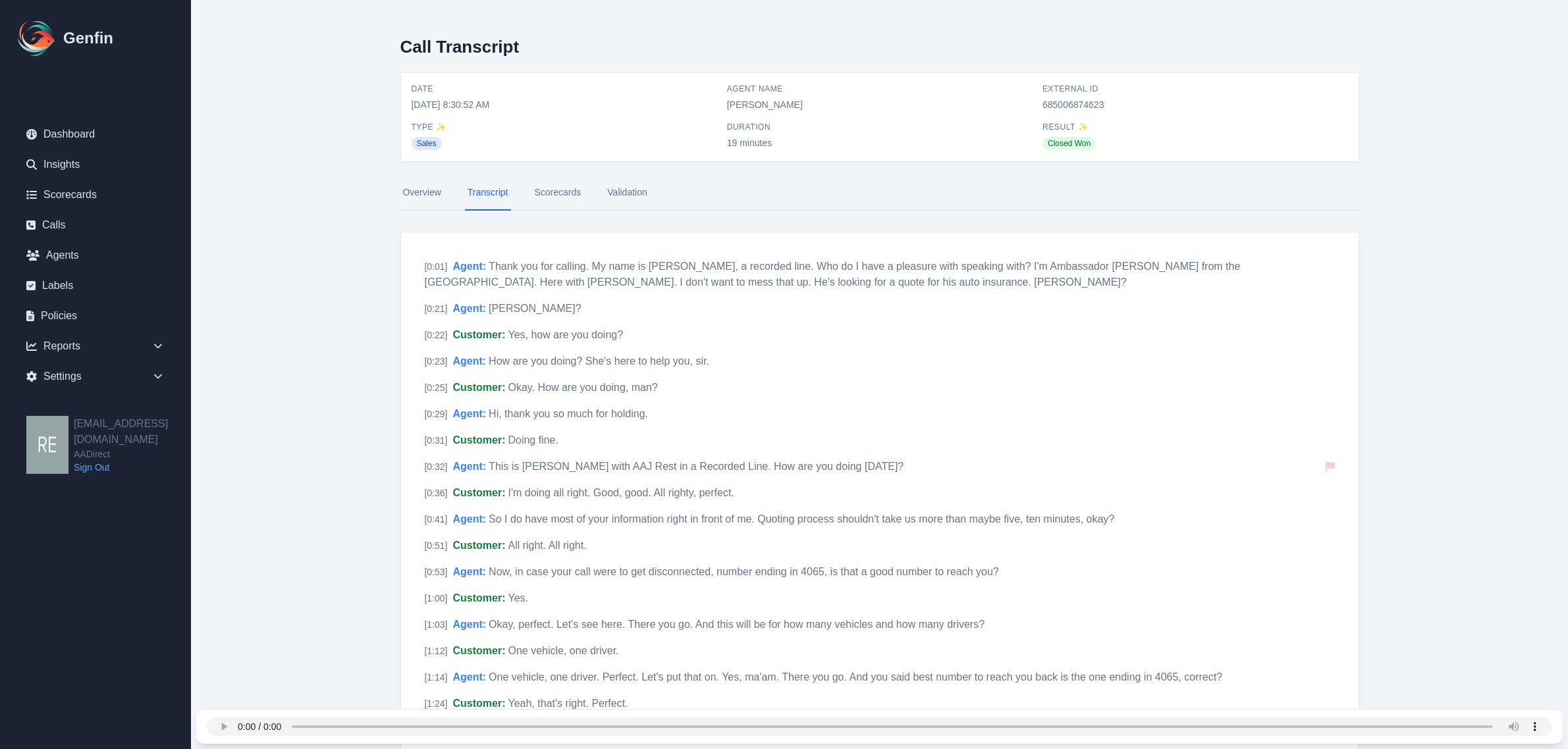
click at [562, 198] on link "Scorecards" at bounding box center [558, 192] width 52 height 36
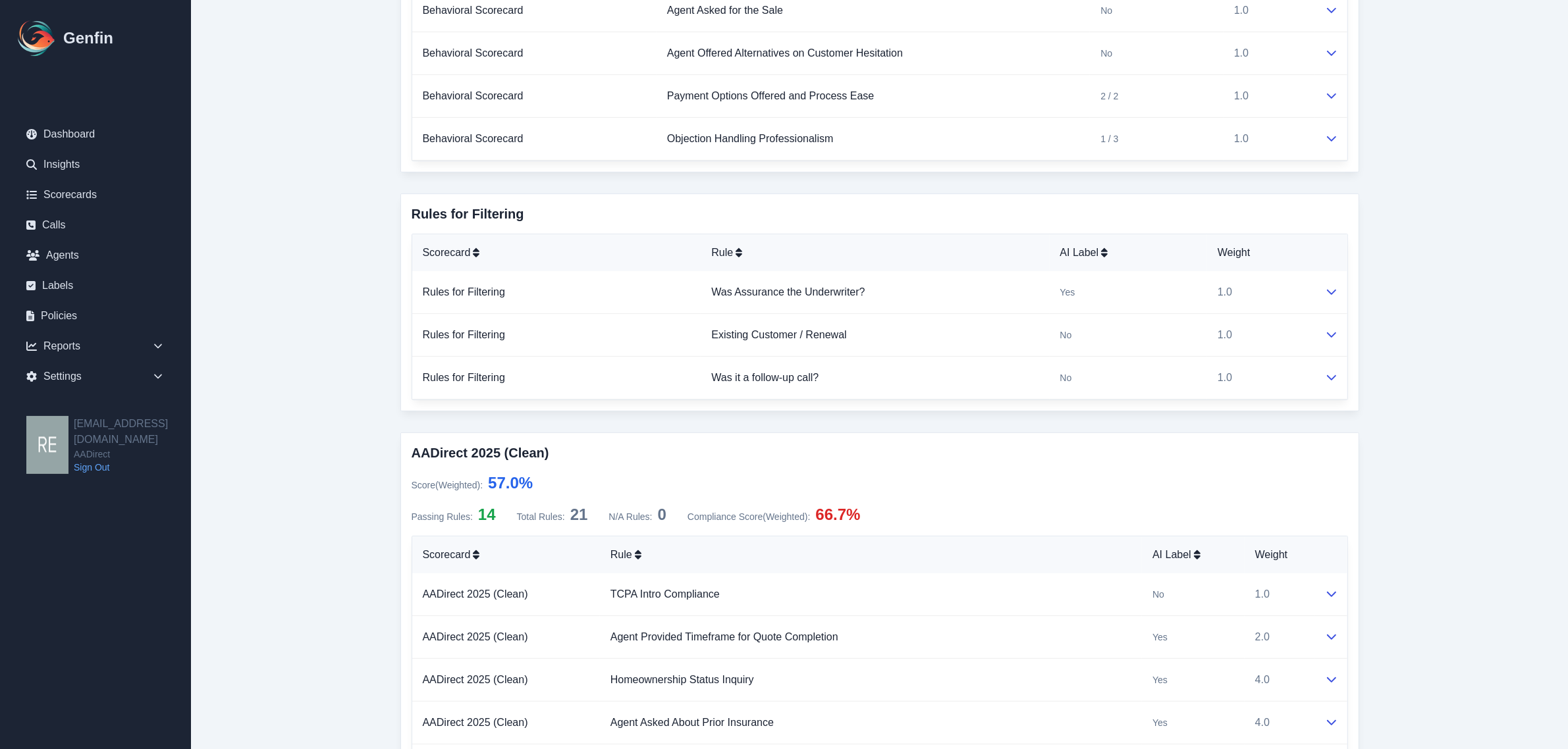
scroll to position [740, 0]
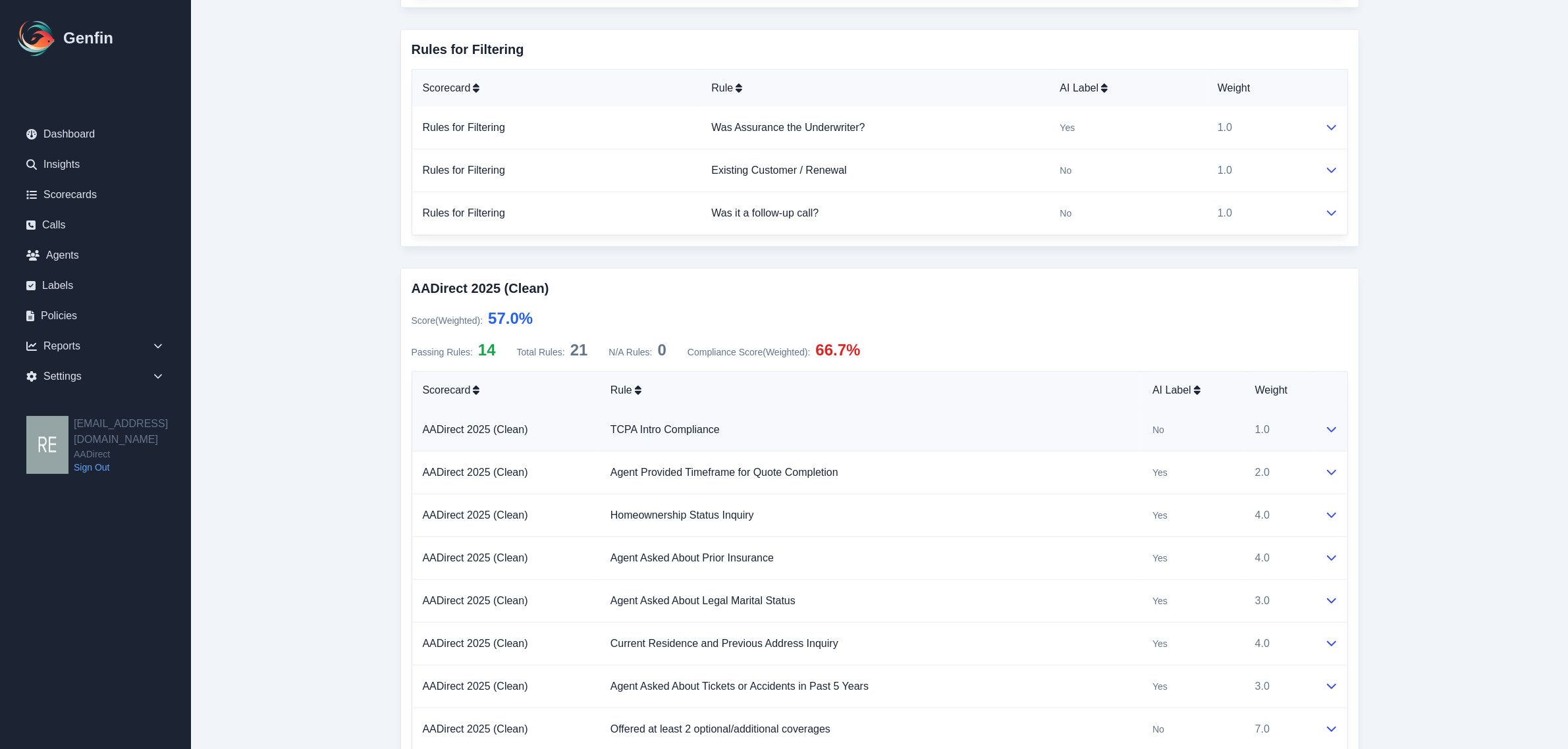
click at [1326, 429] on icon at bounding box center [1331, 428] width 10 height 10
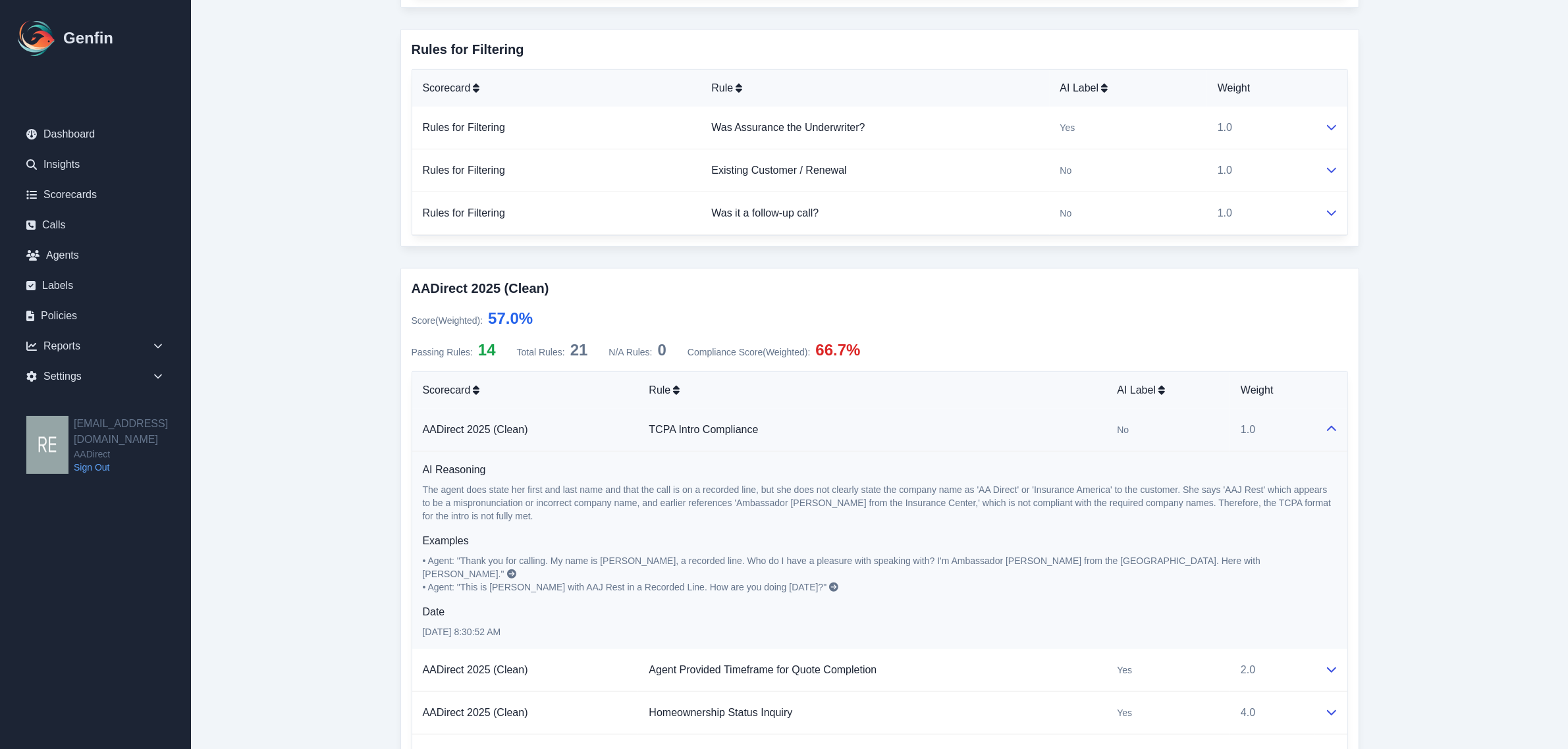
drag, startPoint x: 448, startPoint y: 576, endPoint x: 456, endPoint y: 577, distance: 8.1
click at [455, 582] on span "• Agent: "This is Yadira Magana with AAJ Rest in a Recorded Line. How are you d…" at bounding box center [625, 587] width 404 height 10
drag, startPoint x: 468, startPoint y: 578, endPoint x: 817, endPoint y: 585, distance: 349.1
click at [814, 584] on p "• Agent: "Thank you for calling. My name is Yavita Marganian, a recorded line. …" at bounding box center [879, 573] width 914 height 40
click at [903, 628] on p "[DATE] 8:30:52 AM" at bounding box center [879, 631] width 914 height 13
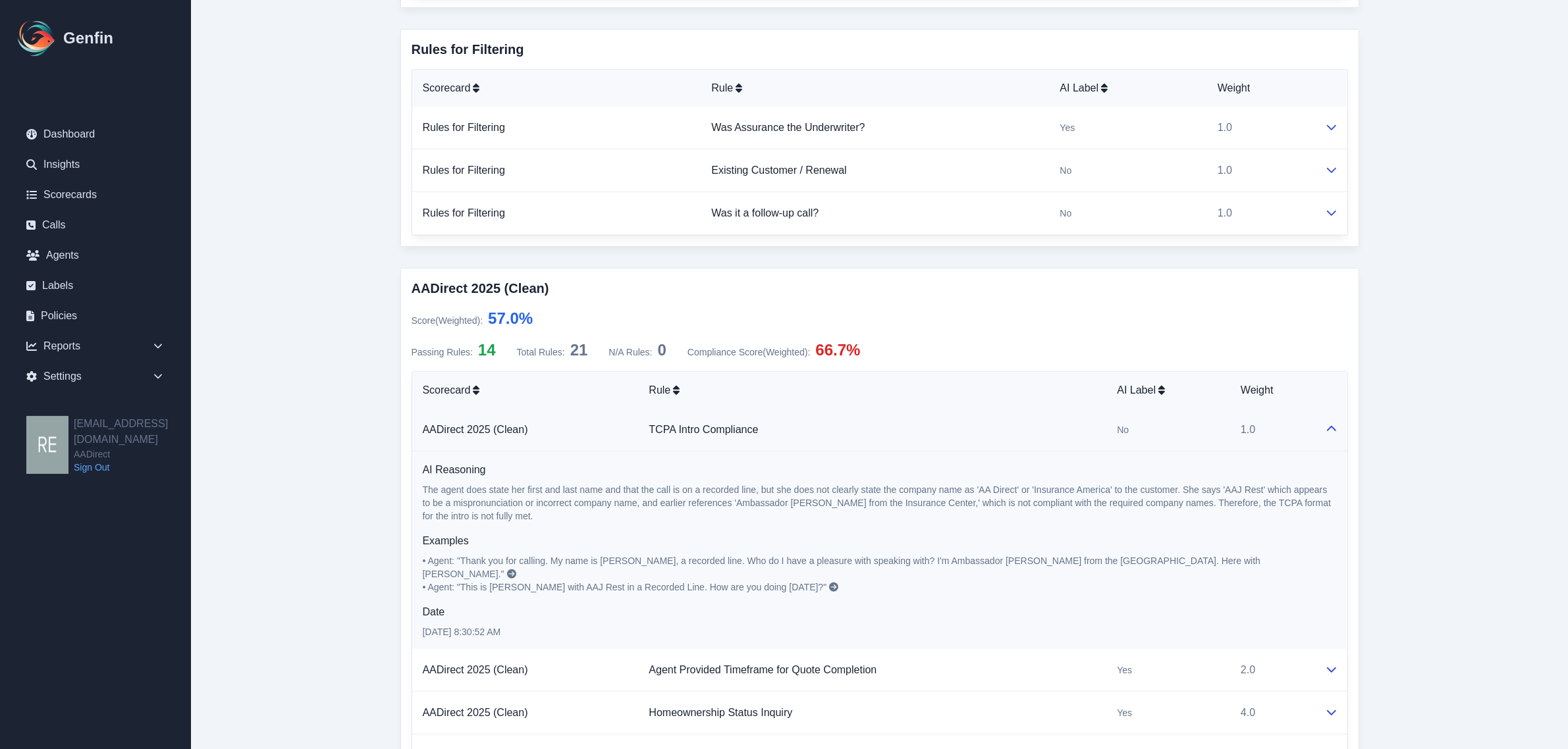
click at [578, 582] on span "• Agent: "This is Yadira Magana with AAJ Rest in a Recorded Line. How are you d…" at bounding box center [625, 587] width 404 height 10
drag, startPoint x: 1095, startPoint y: 433, endPoint x: 1176, endPoint y: 425, distance: 81.4
click at [1176, 425] on tr "AADirect 2025 (Clean) TCPA Intro Compliance No 1.0" at bounding box center [879, 429] width 935 height 43
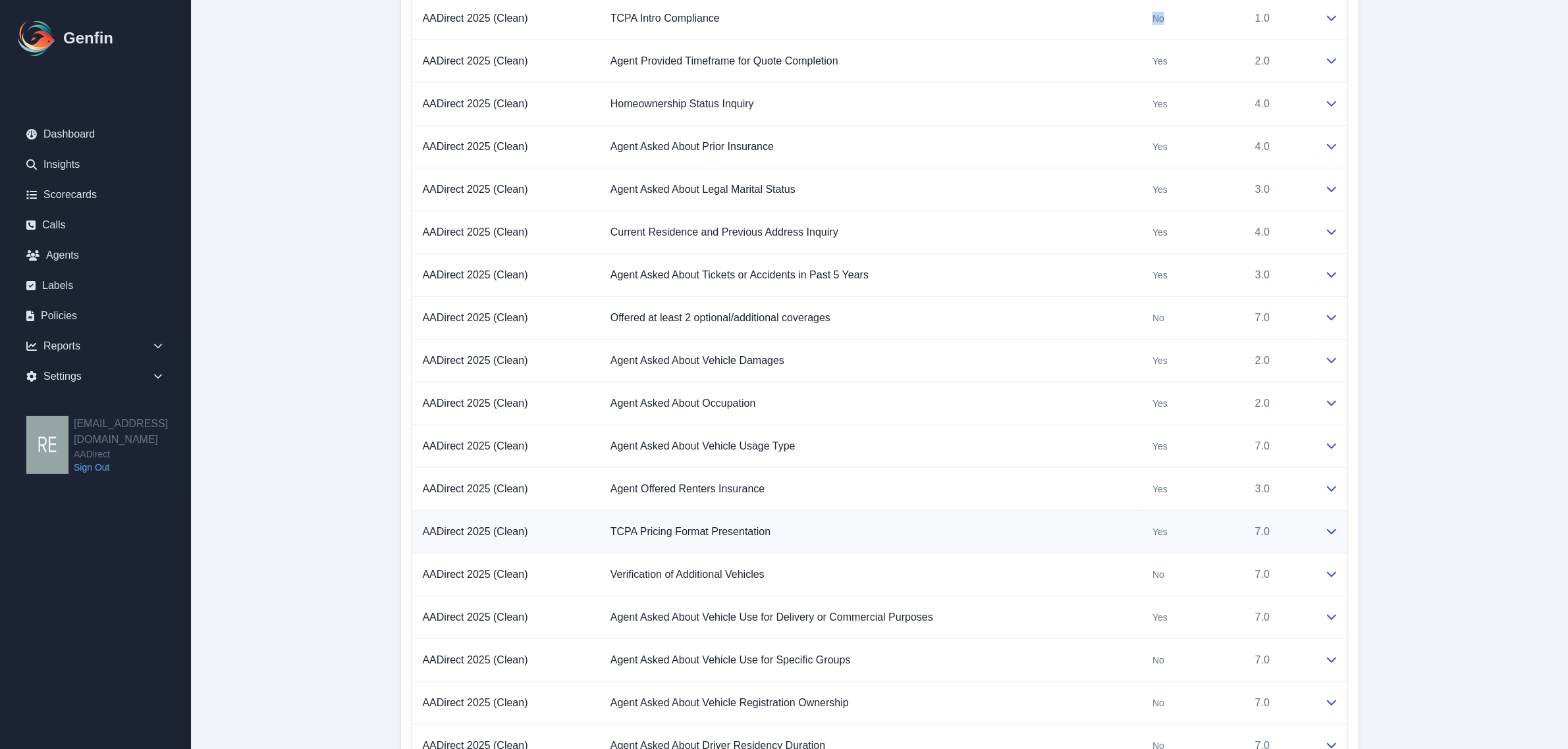
scroll to position [1234, 0]
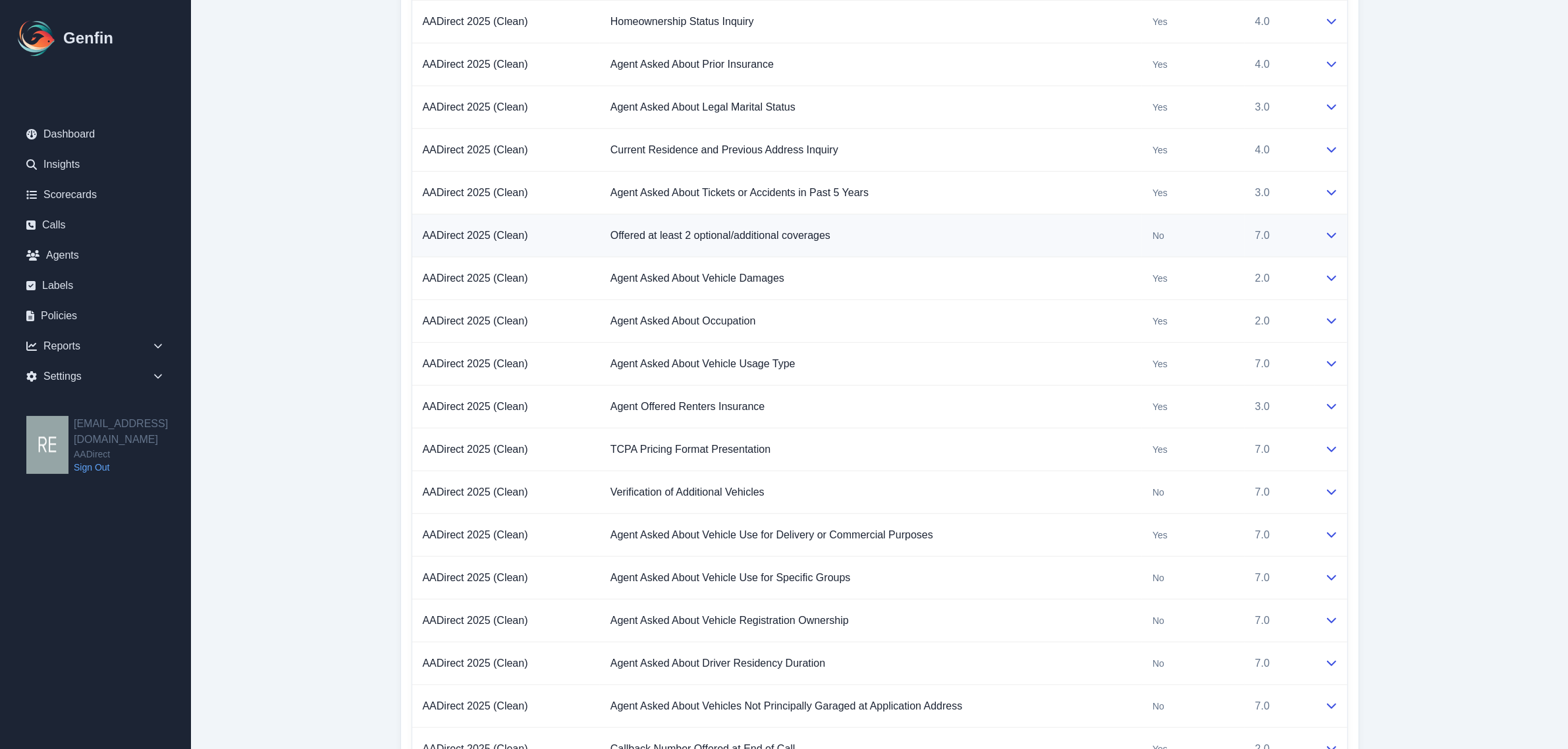
click at [1327, 238] on icon at bounding box center [1331, 235] width 10 height 10
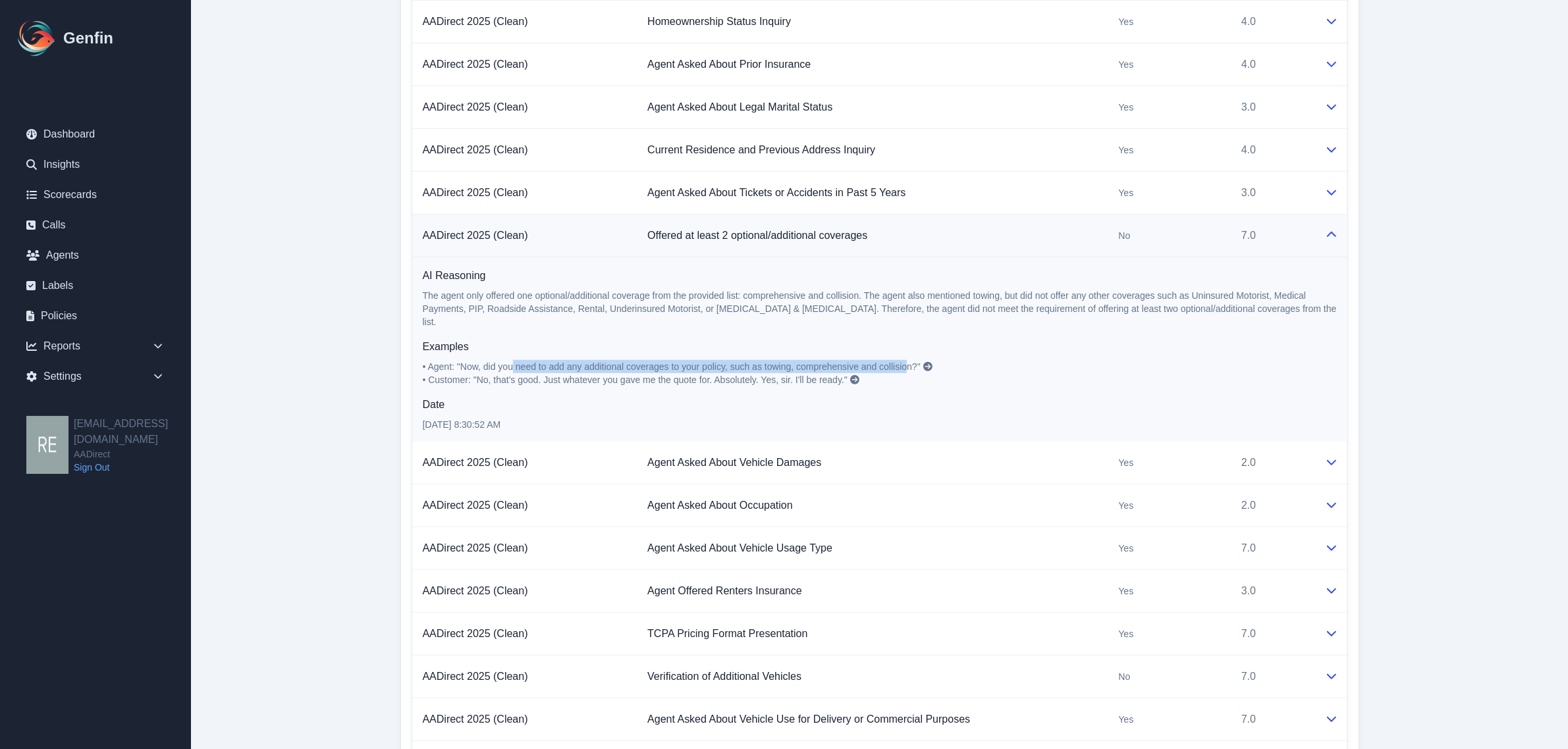
drag, startPoint x: 515, startPoint y: 371, endPoint x: 912, endPoint y: 372, distance: 397.0
click at [912, 372] on span "• Agent: "Now, did you need to add any additional coverages to your policy, suc…" at bounding box center [671, 366] width 498 height 10
click at [1026, 385] on p "• Agent: "Now, did you need to add any additional coverages to your policy, suc…" at bounding box center [879, 373] width 914 height 26
drag, startPoint x: 777, startPoint y: 372, endPoint x: 863, endPoint y: 364, distance: 86.4
click at [863, 364] on p "• Agent: "Now, did you need to add any additional coverages to your policy, suc…" at bounding box center [879, 373] width 914 height 26
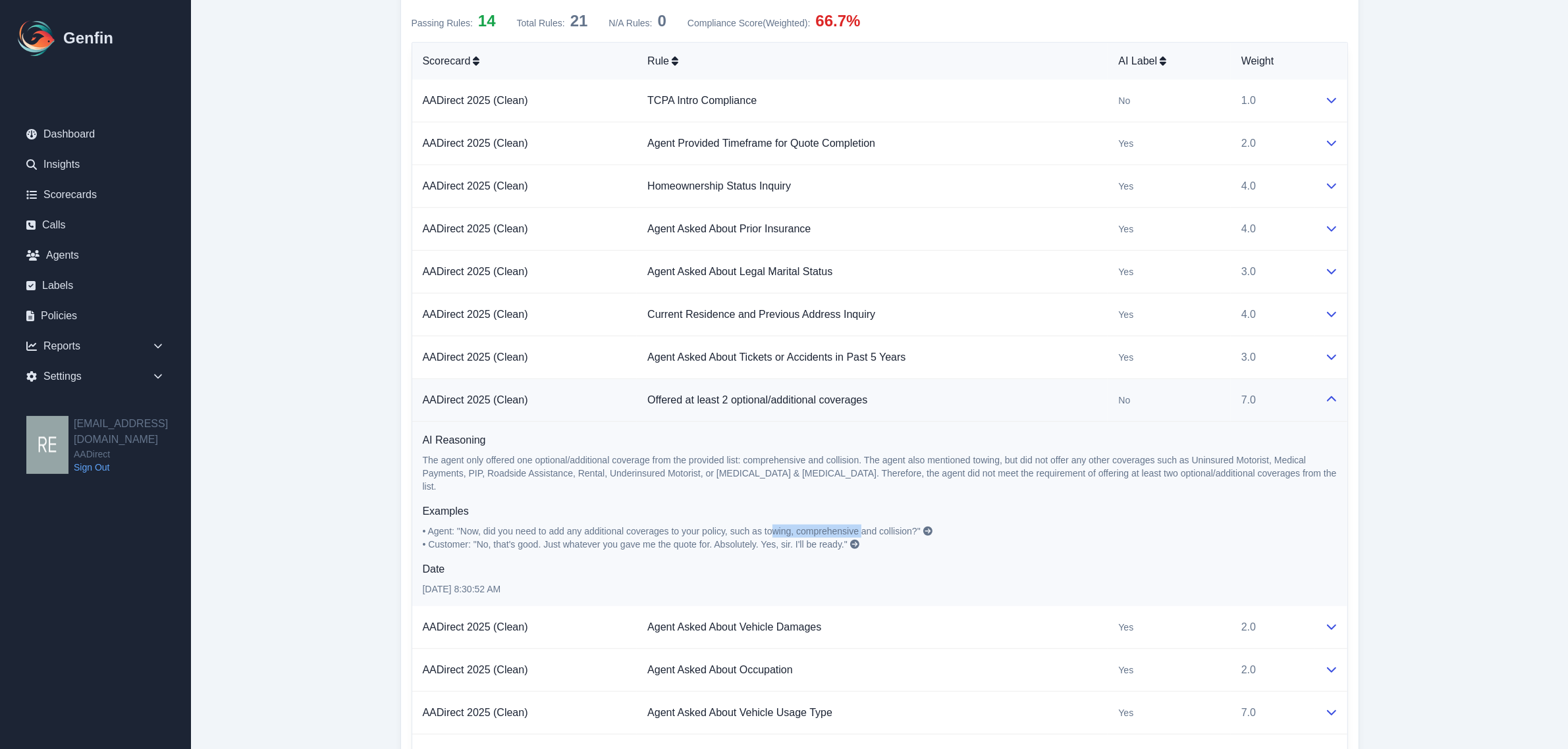
scroll to position [987, 0]
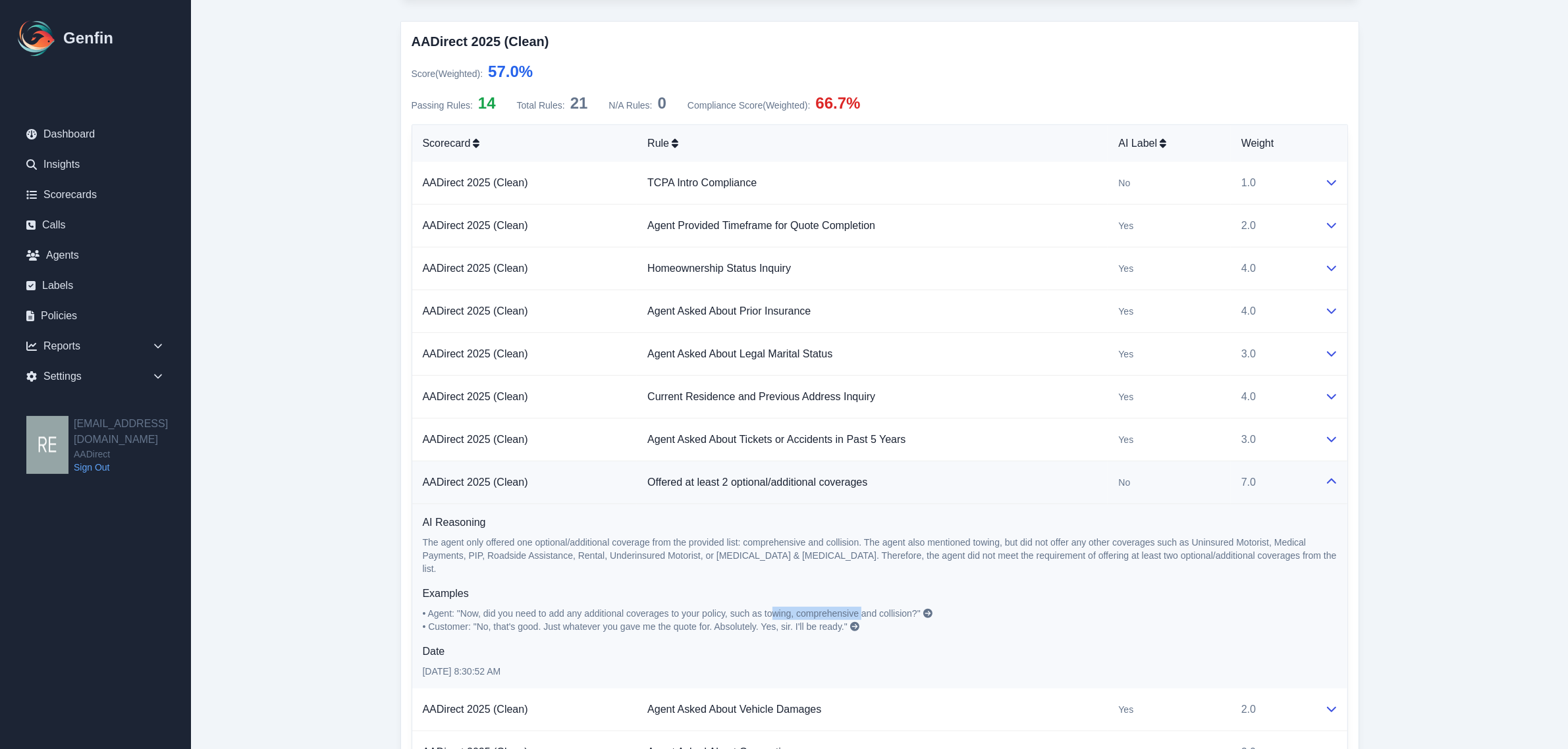
click at [1334, 486] on icon at bounding box center [1331, 481] width 10 height 10
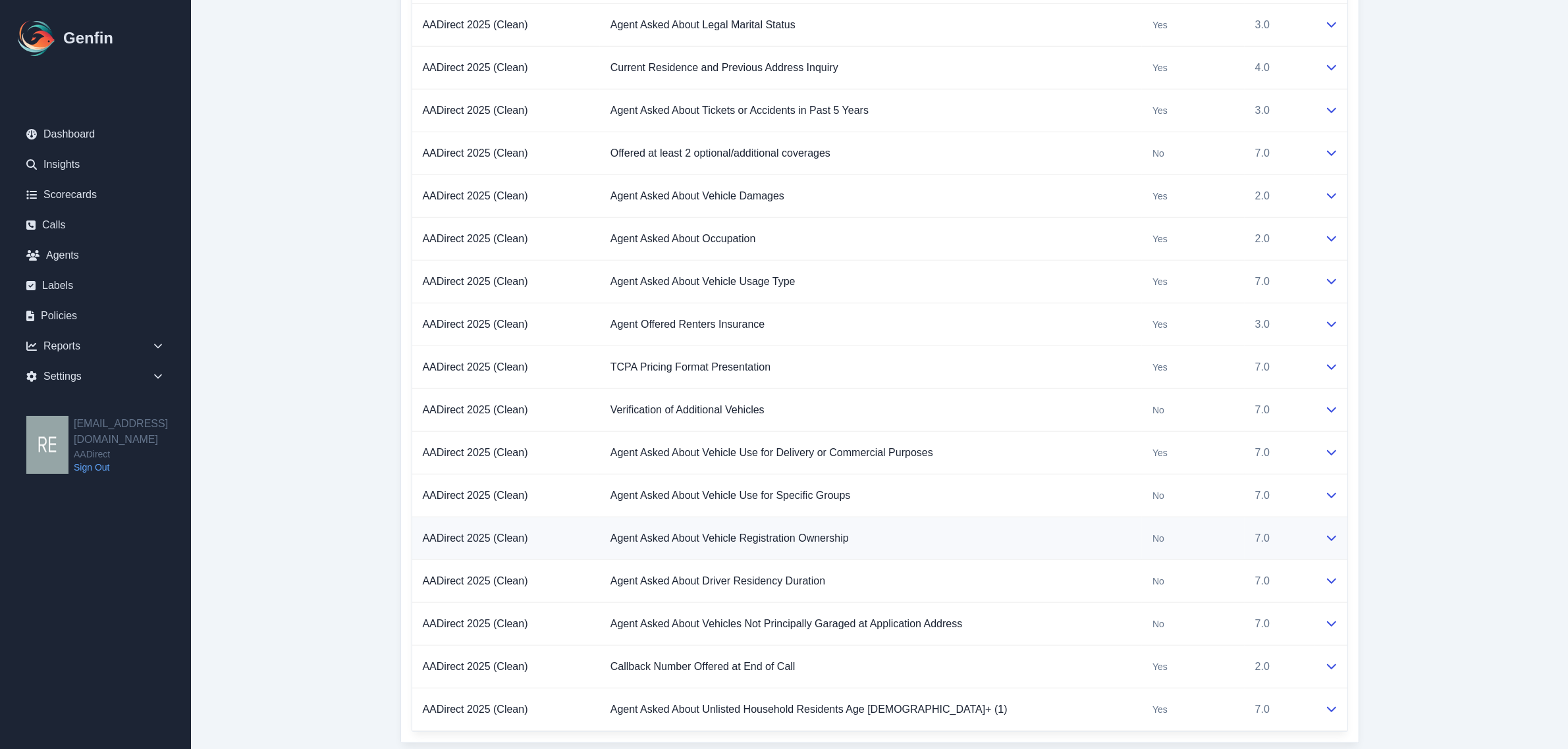
scroll to position [1398, 0]
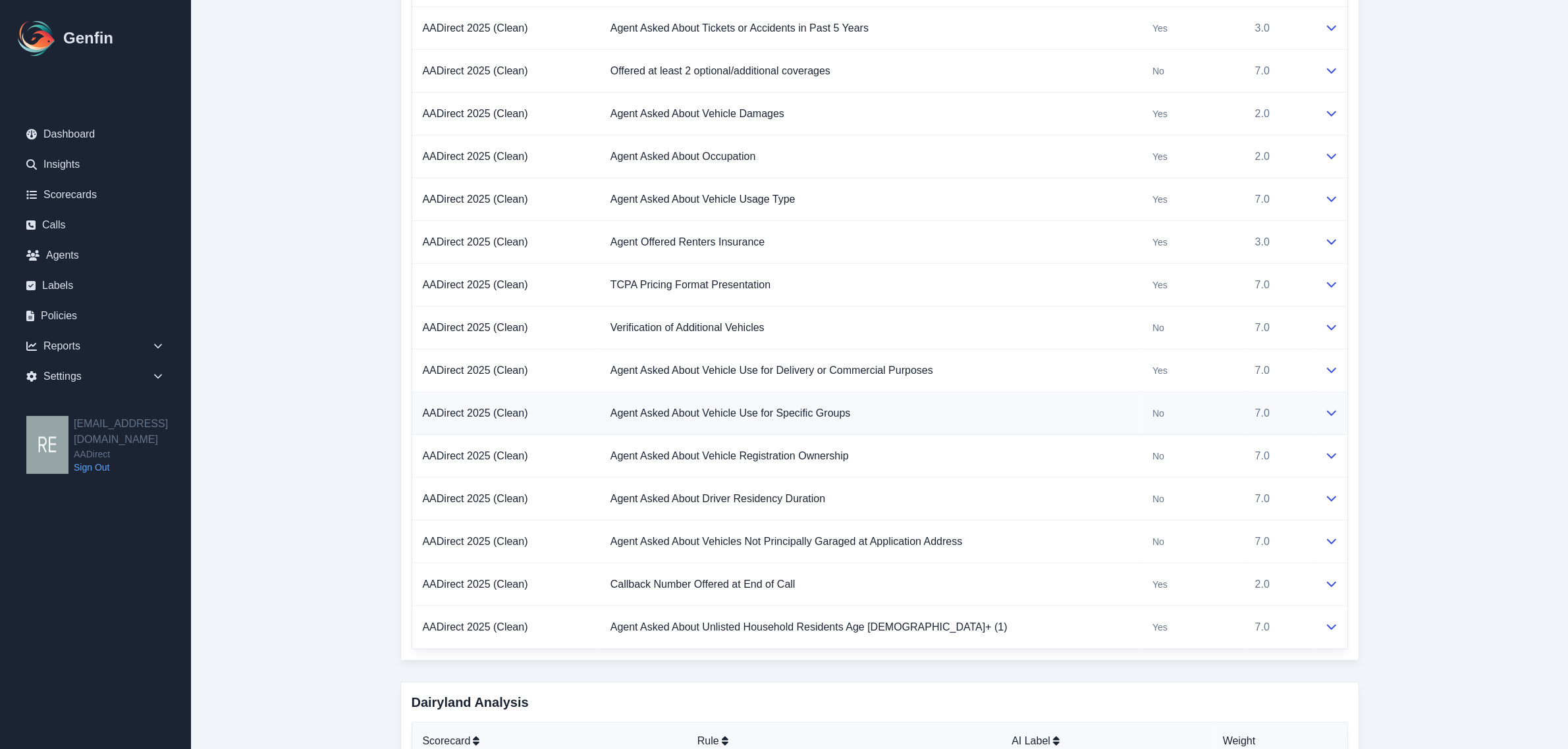
click at [1326, 416] on icon at bounding box center [1331, 412] width 10 height 10
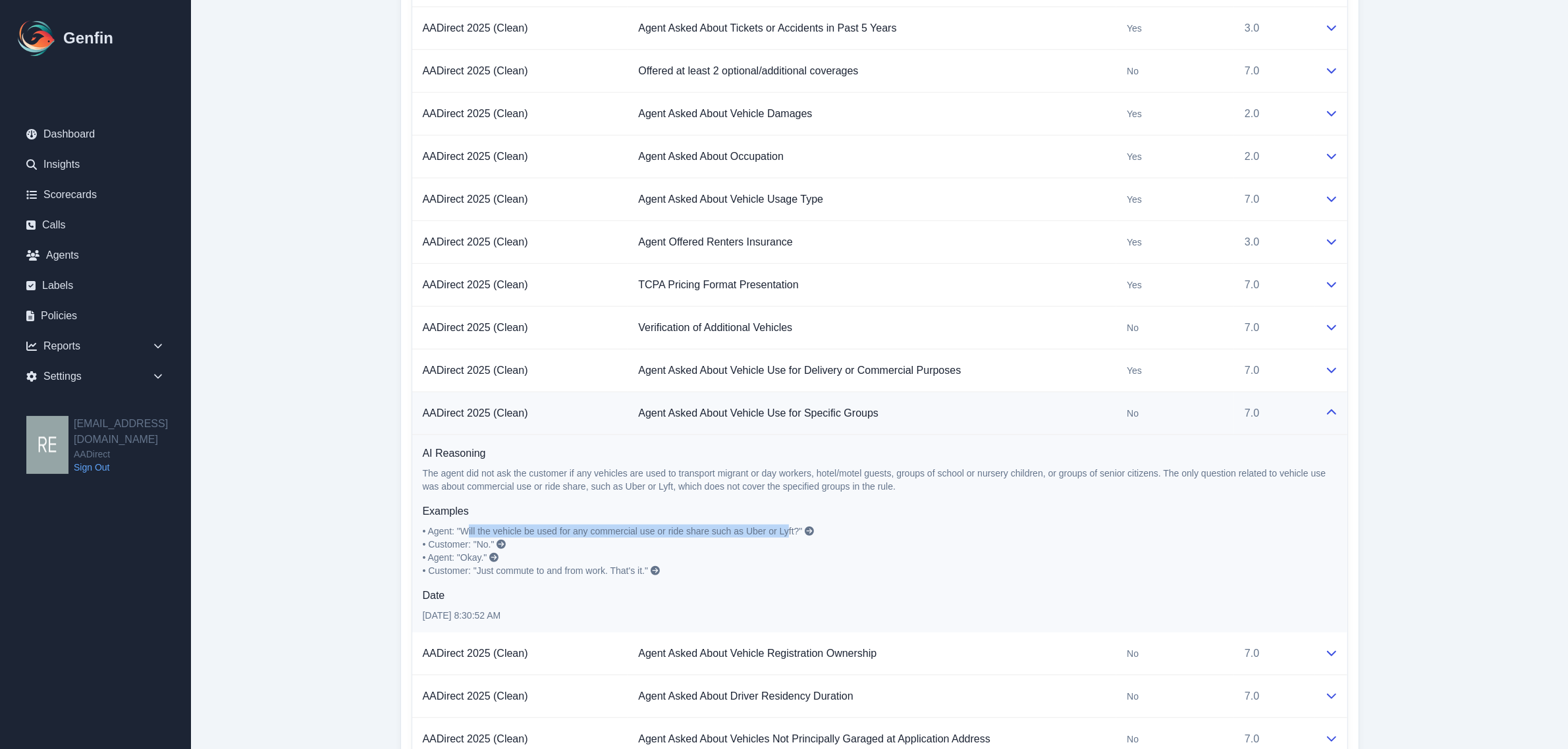
drag, startPoint x: 471, startPoint y: 538, endPoint x: 792, endPoint y: 536, distance: 321.0
click at [792, 536] on span "• Agent: "Will the vehicle be used for any commercial use or ride share such as…" at bounding box center [612, 531] width 380 height 10
click at [798, 536] on span "• Agent: "Will the vehicle be used for any commercial use or ride share such as…" at bounding box center [612, 531] width 380 height 10
drag, startPoint x: 600, startPoint y: 469, endPoint x: 946, endPoint y: 476, distance: 346.1
click at [946, 476] on div "AI Reasoning The agent did not ask the customer if any vehicles are used to tra…" at bounding box center [879, 469] width 914 height 47
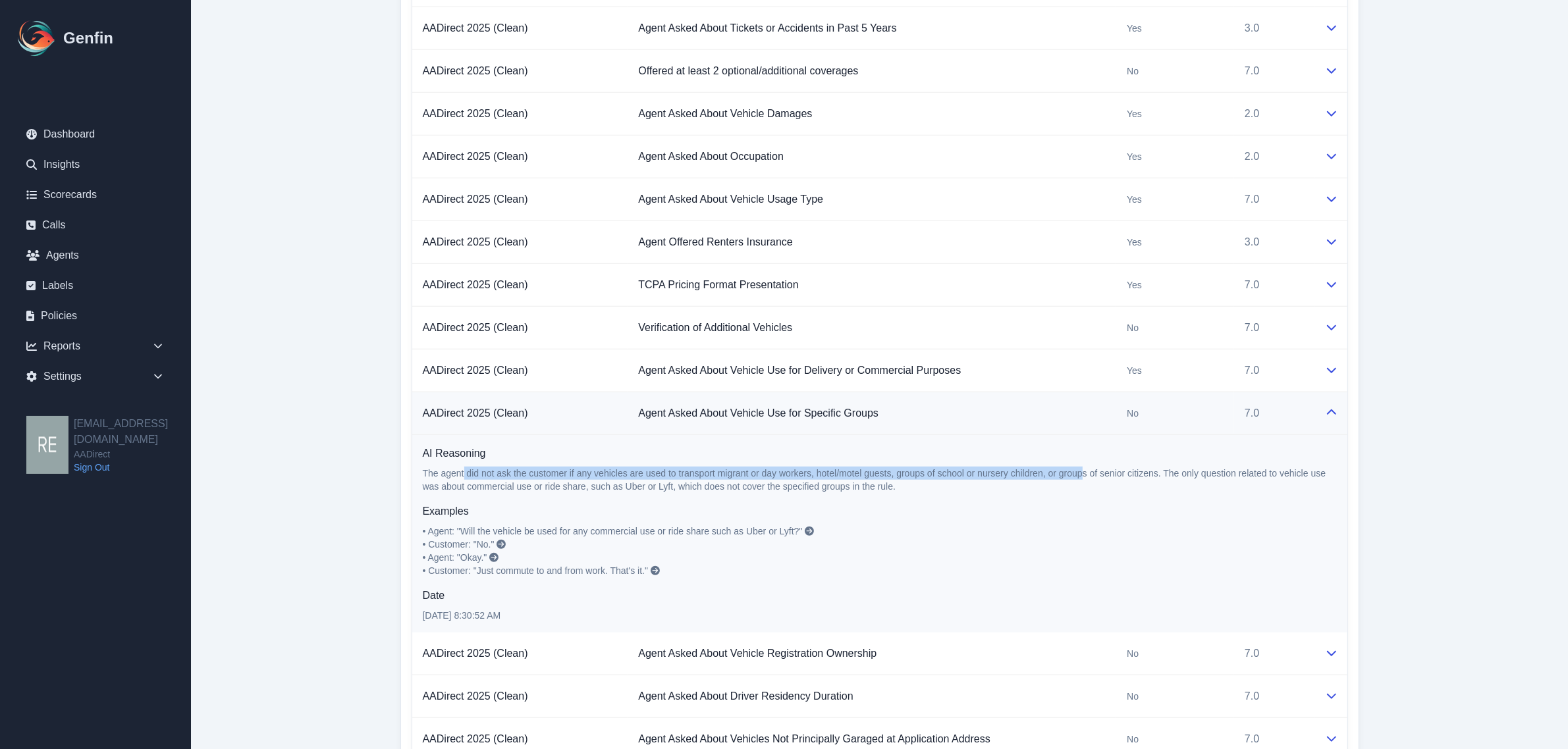
drag, startPoint x: 1084, startPoint y: 476, endPoint x: 464, endPoint y: 482, distance: 620.0
click at [464, 482] on p "The agent did not ask the customer if any vehicles are used to transport migran…" at bounding box center [879, 480] width 914 height 26
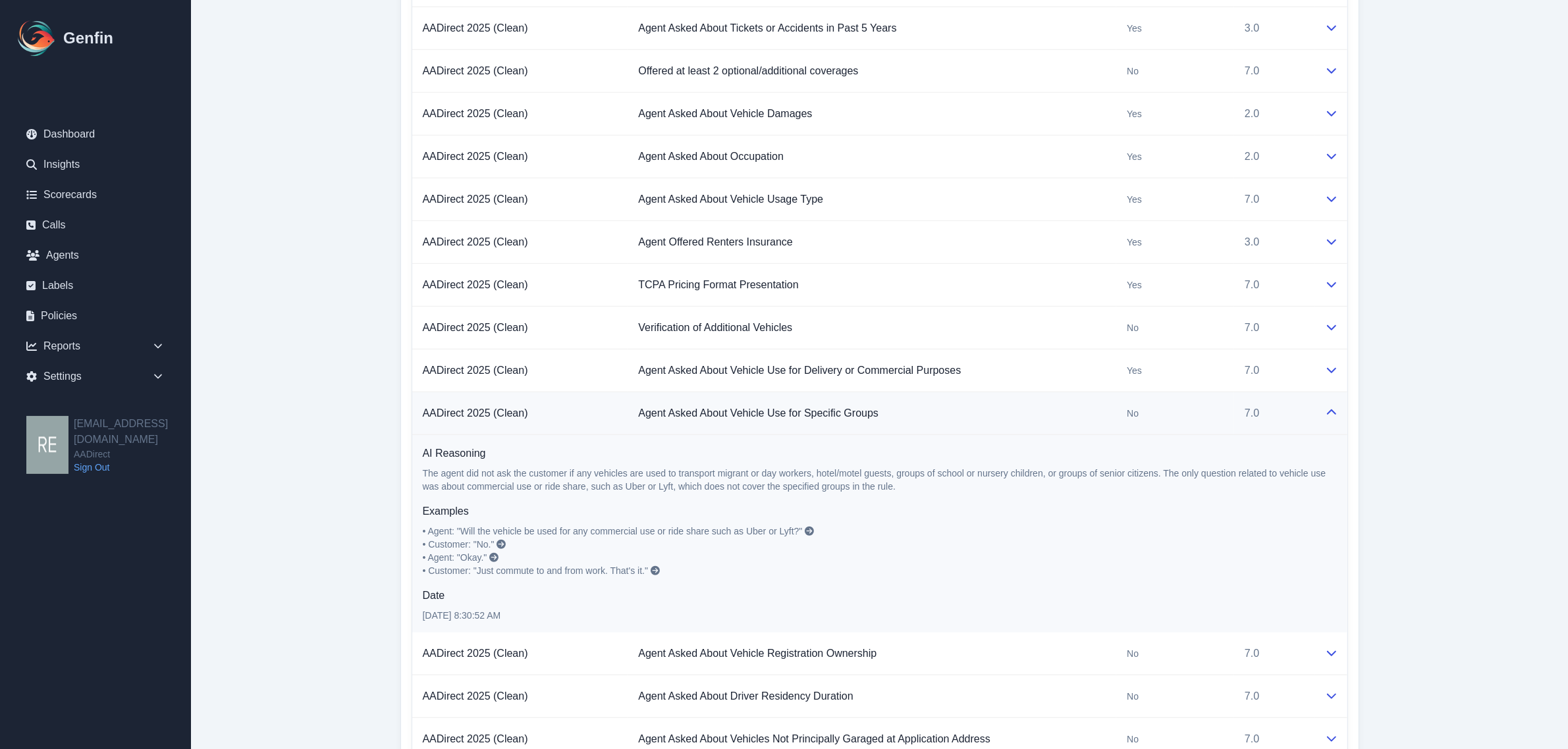
click at [1325, 419] on div at bounding box center [1330, 413] width 12 height 16
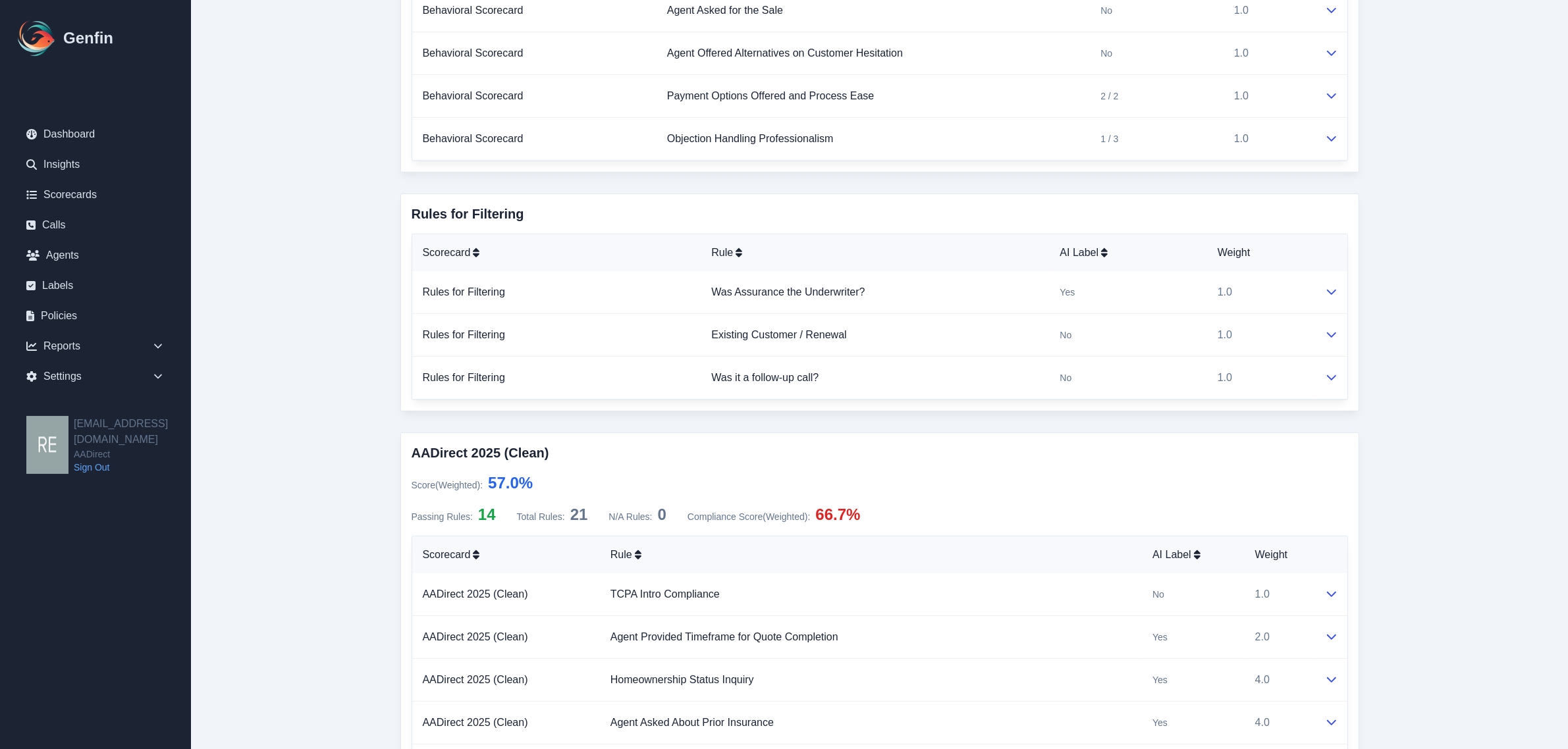
scroll to position [493, 0]
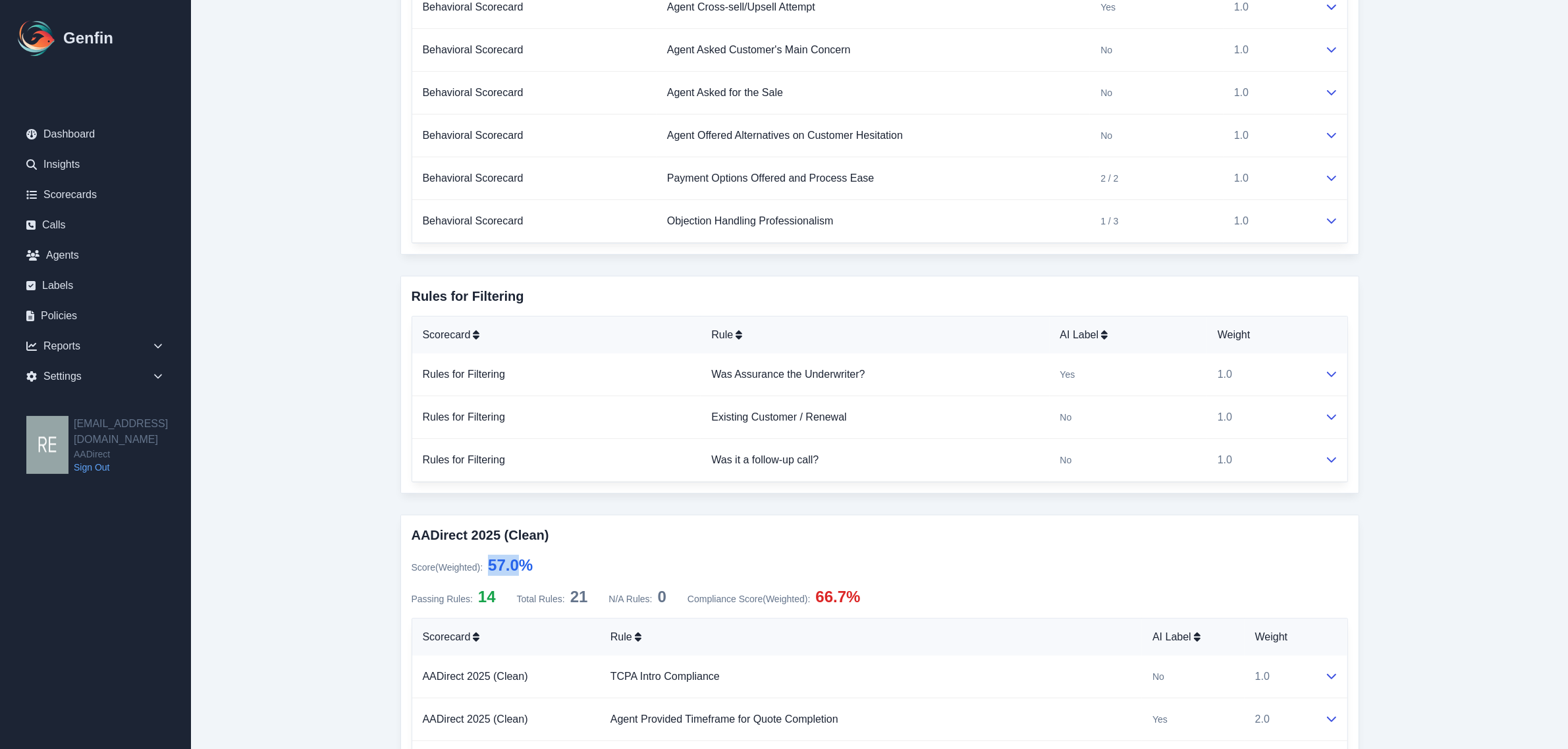
drag, startPoint x: 492, startPoint y: 567, endPoint x: 527, endPoint y: 571, distance: 35.2
click at [527, 571] on span "57.0 %" at bounding box center [510, 564] width 45 height 17
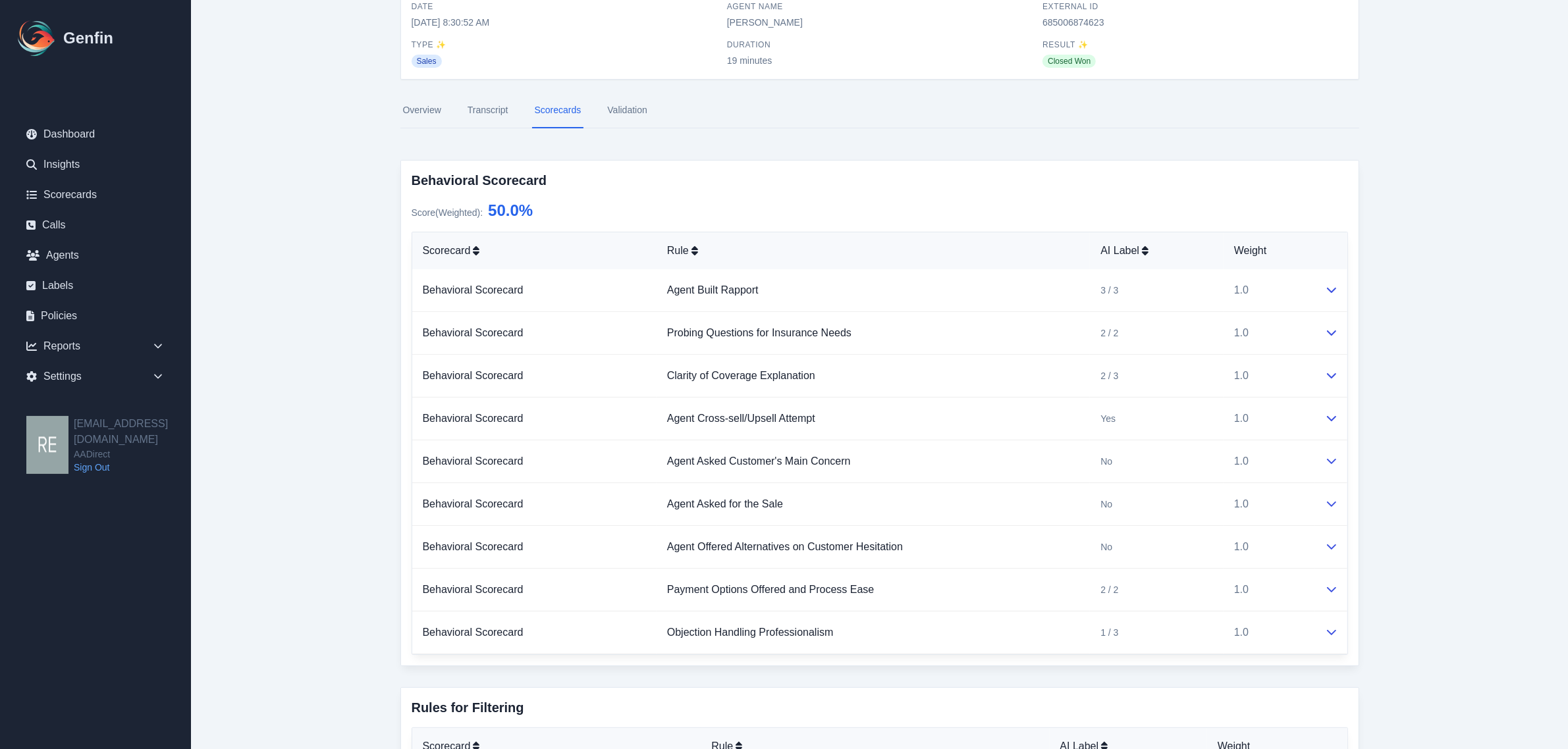
scroll to position [0, 0]
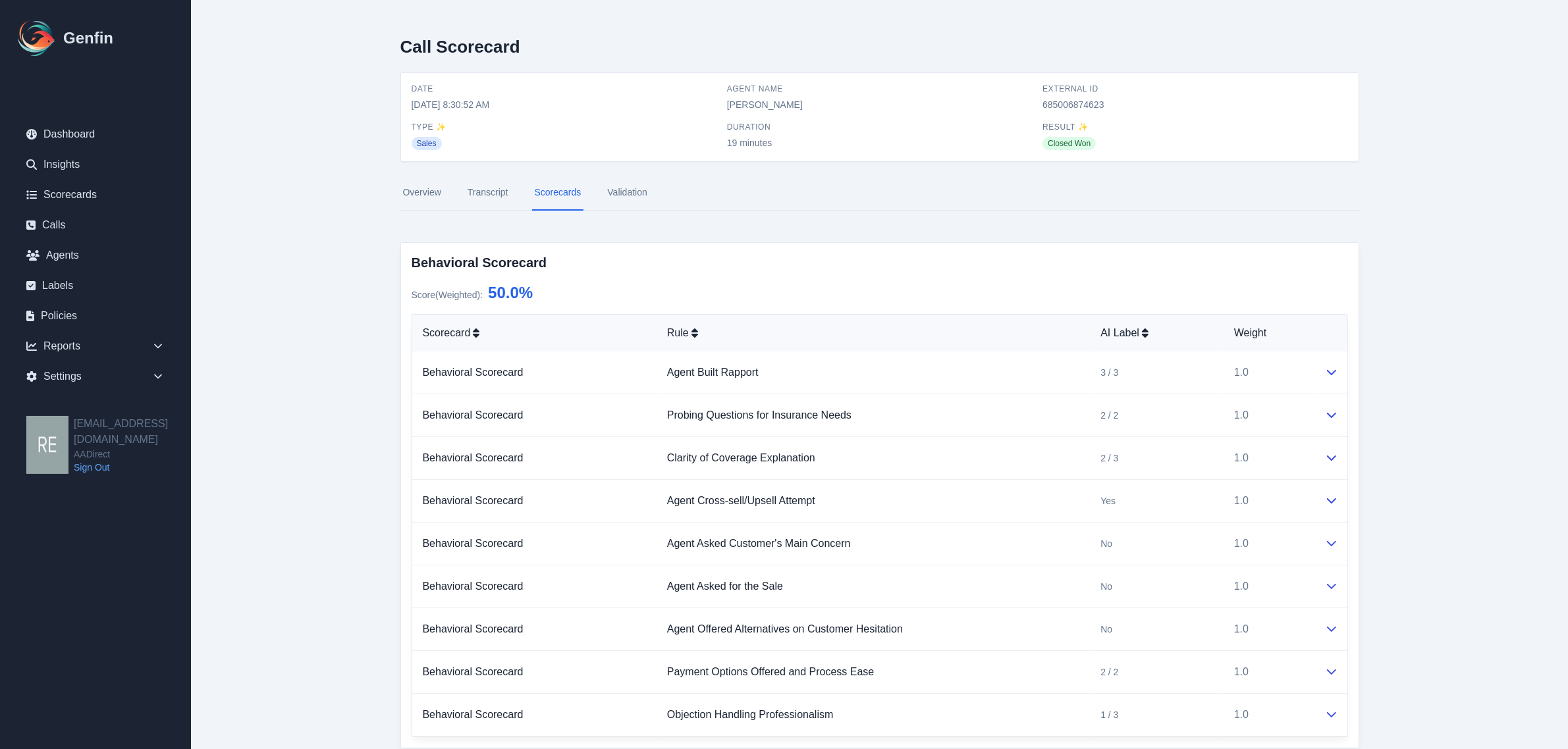
click at [492, 195] on link "Transcript" at bounding box center [488, 192] width 46 height 36
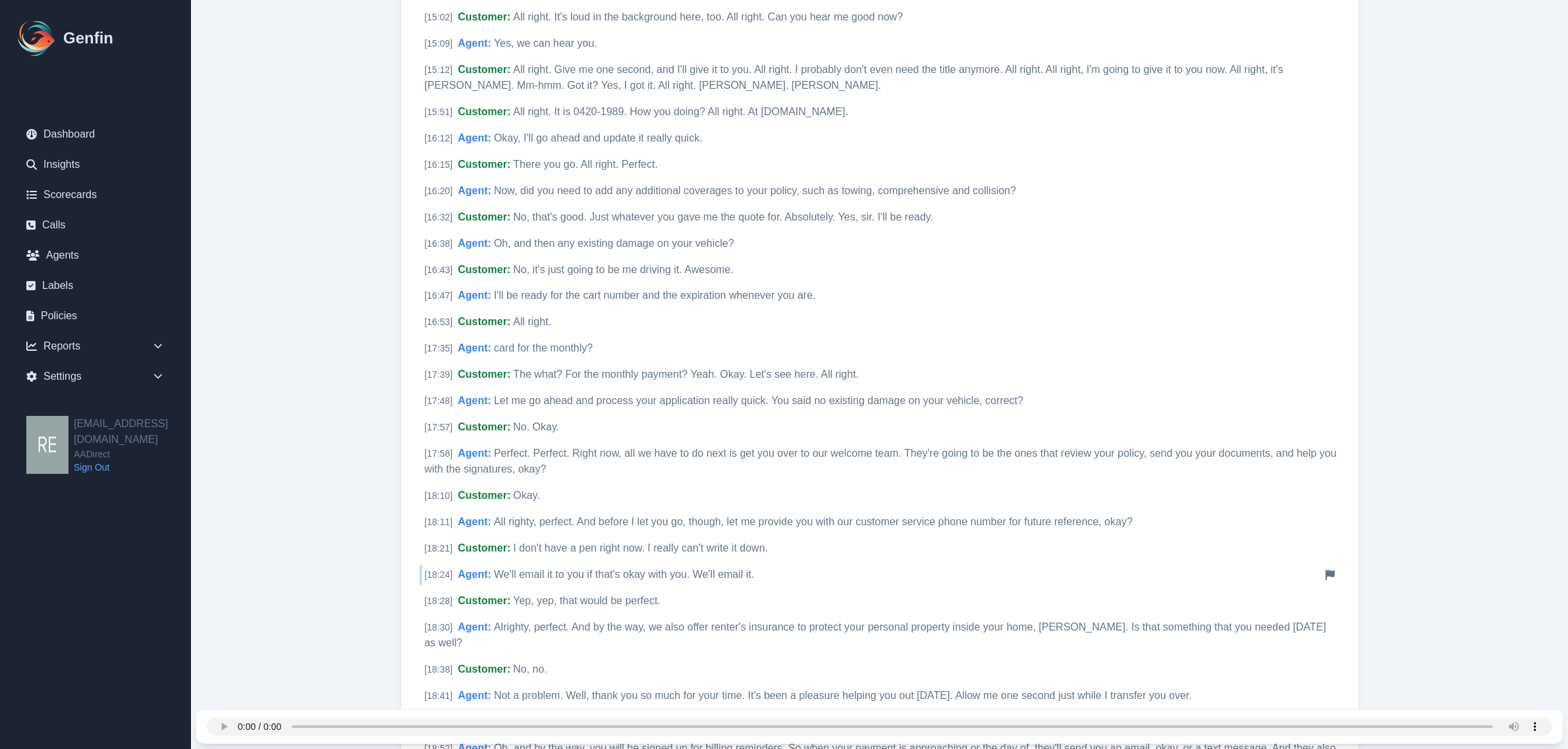
scroll to position [2928, 0]
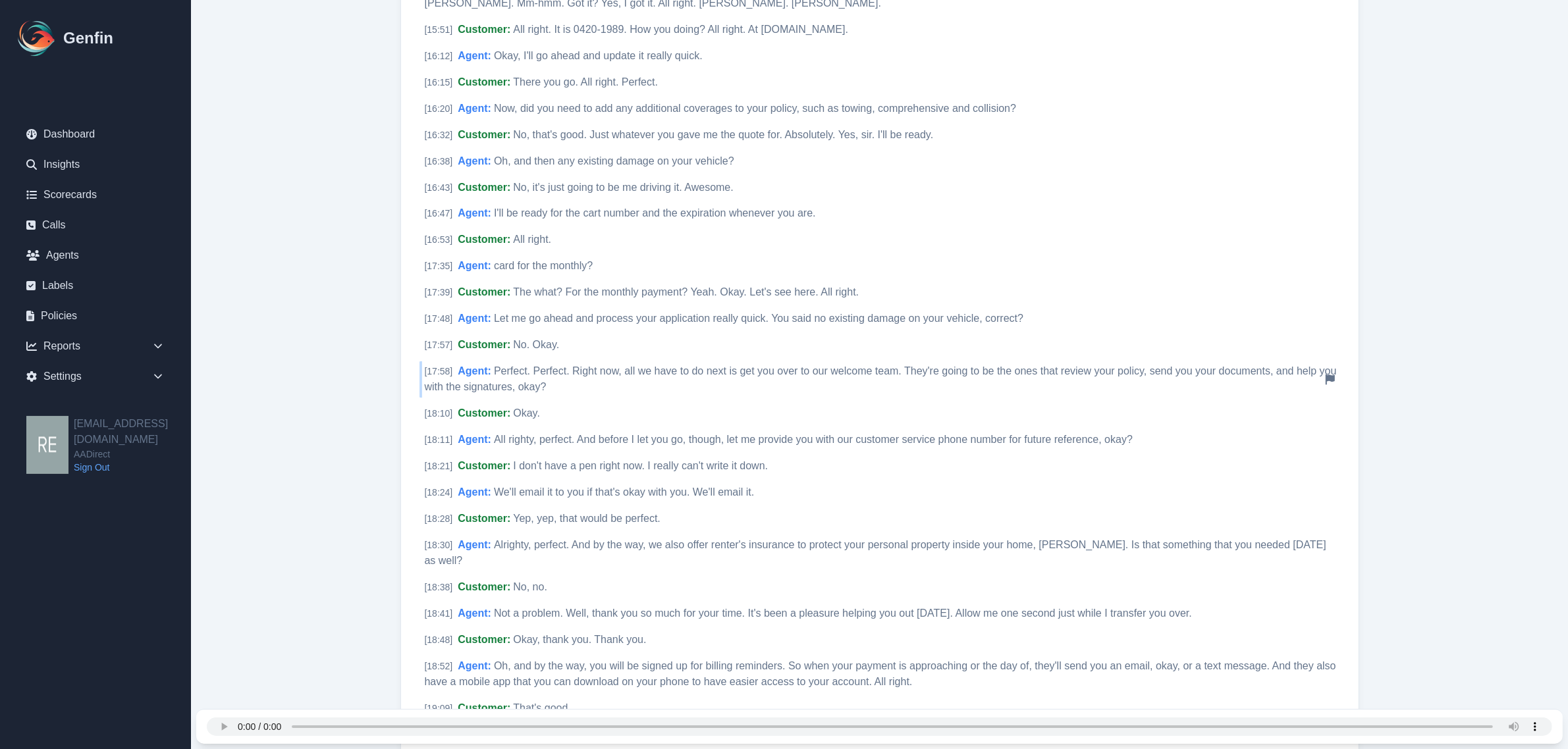
click at [835, 367] on span "Perfect. Perfect. Right now, all we have to do next is get you over to our welc…" at bounding box center [881, 379] width 912 height 27
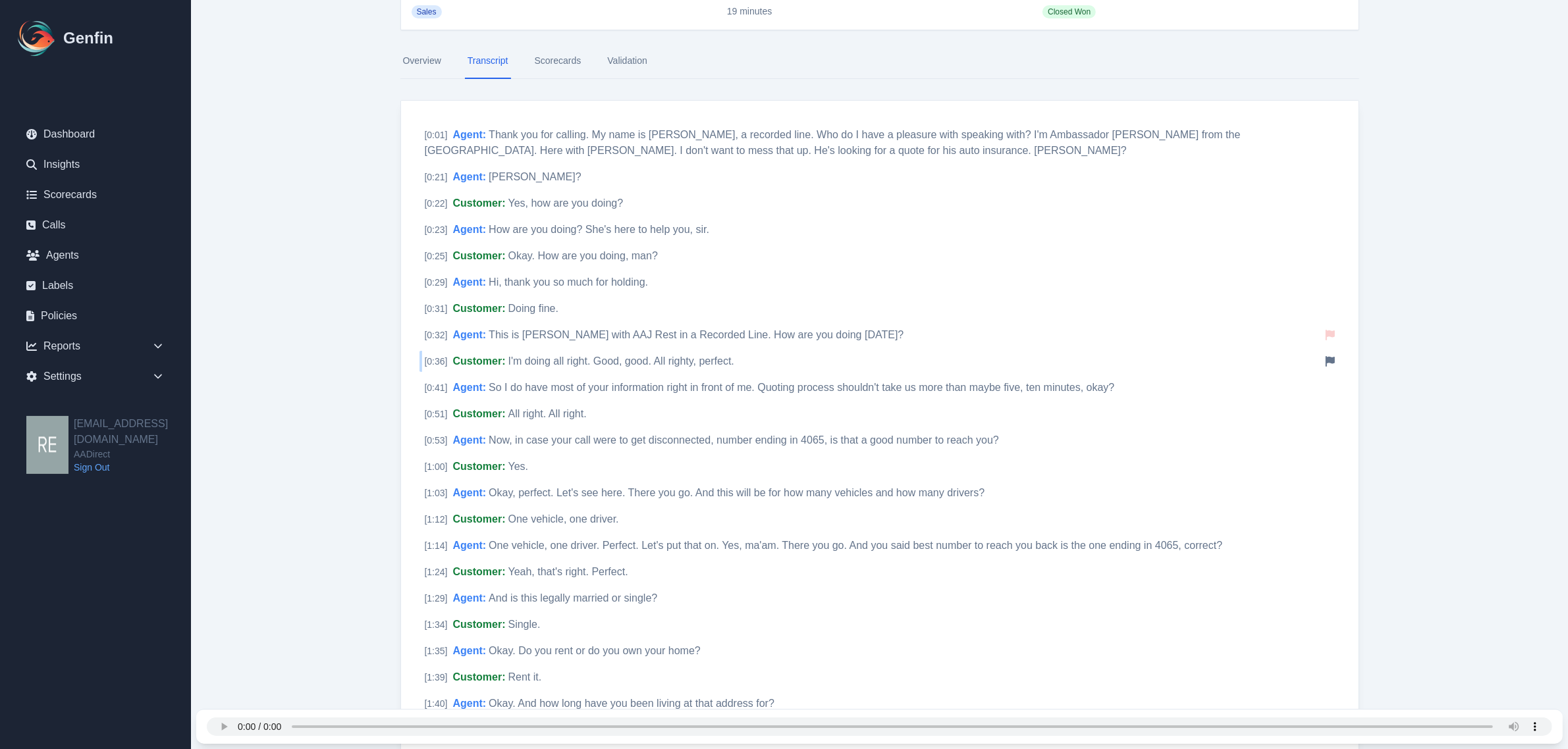
scroll to position [214, 0]
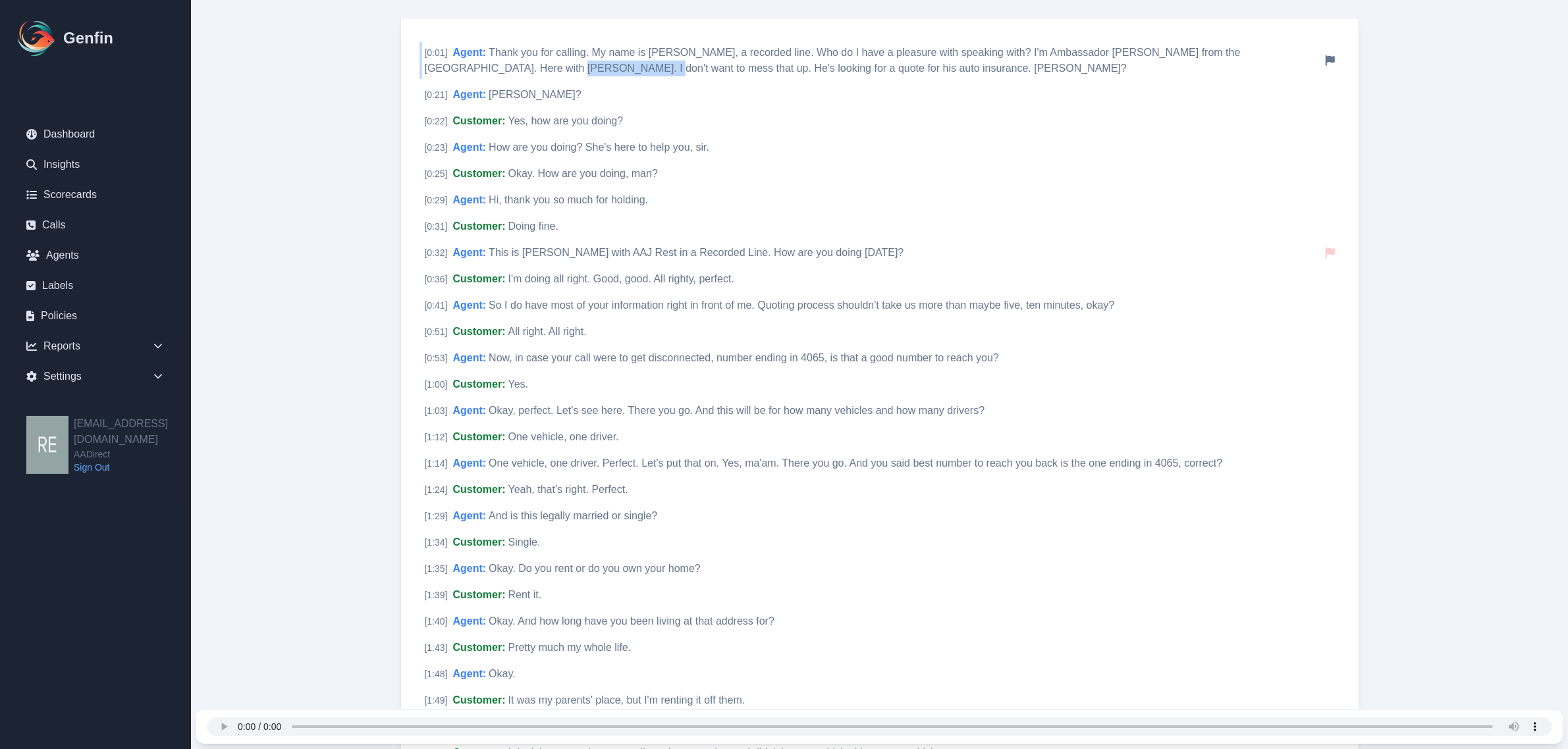
drag, startPoint x: 422, startPoint y: 69, endPoint x: 509, endPoint y: 77, distance: 87.4
click at [509, 77] on div "[ 0:01 ] Agent : Thank you for calling. My name is Yavita Marganian, a recorded…" at bounding box center [880, 60] width 920 height 37
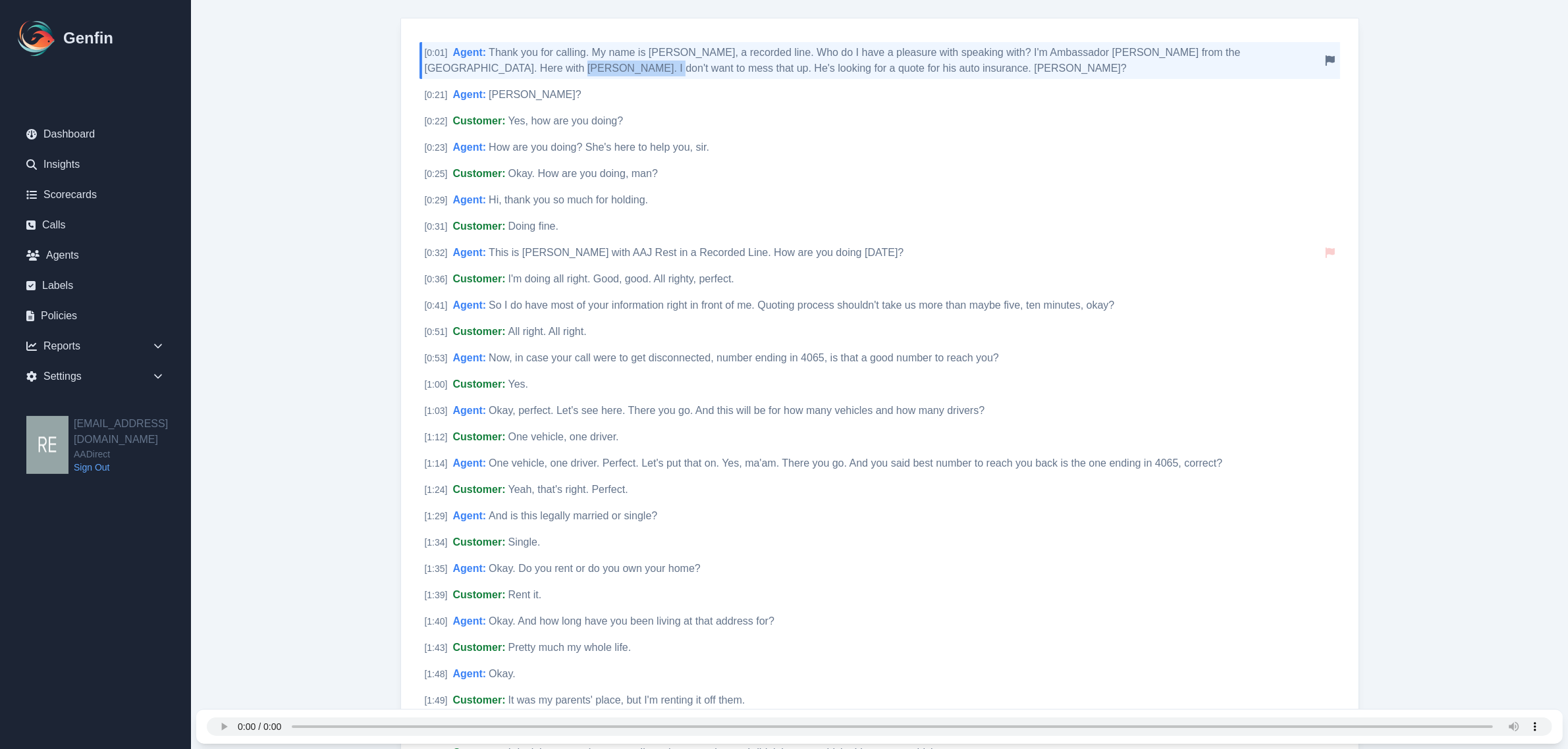
copy span "Michael Zacharias"
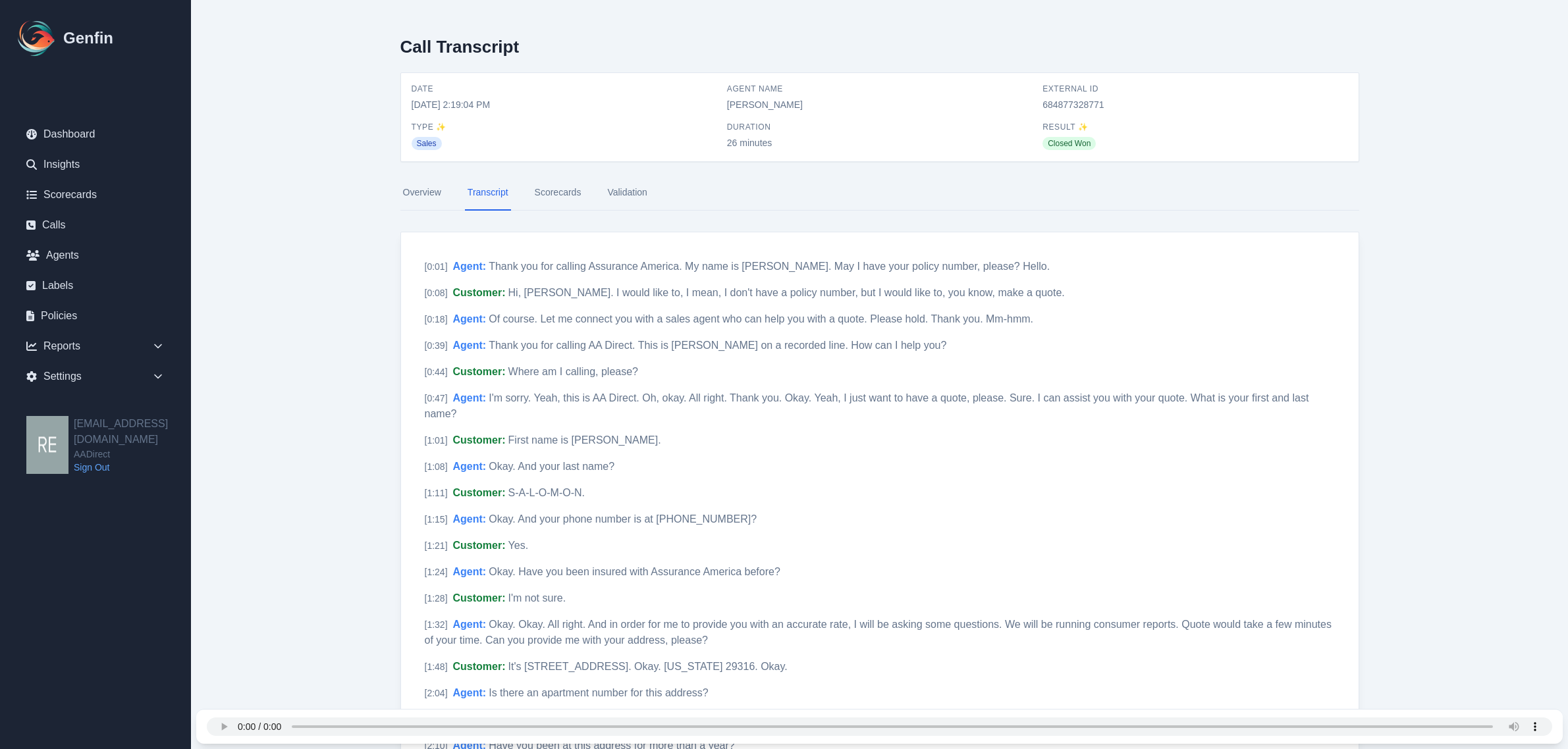
scroll to position [3216, 0]
